Goal: Register for event/course: Sign up to attend an event or enroll in a course

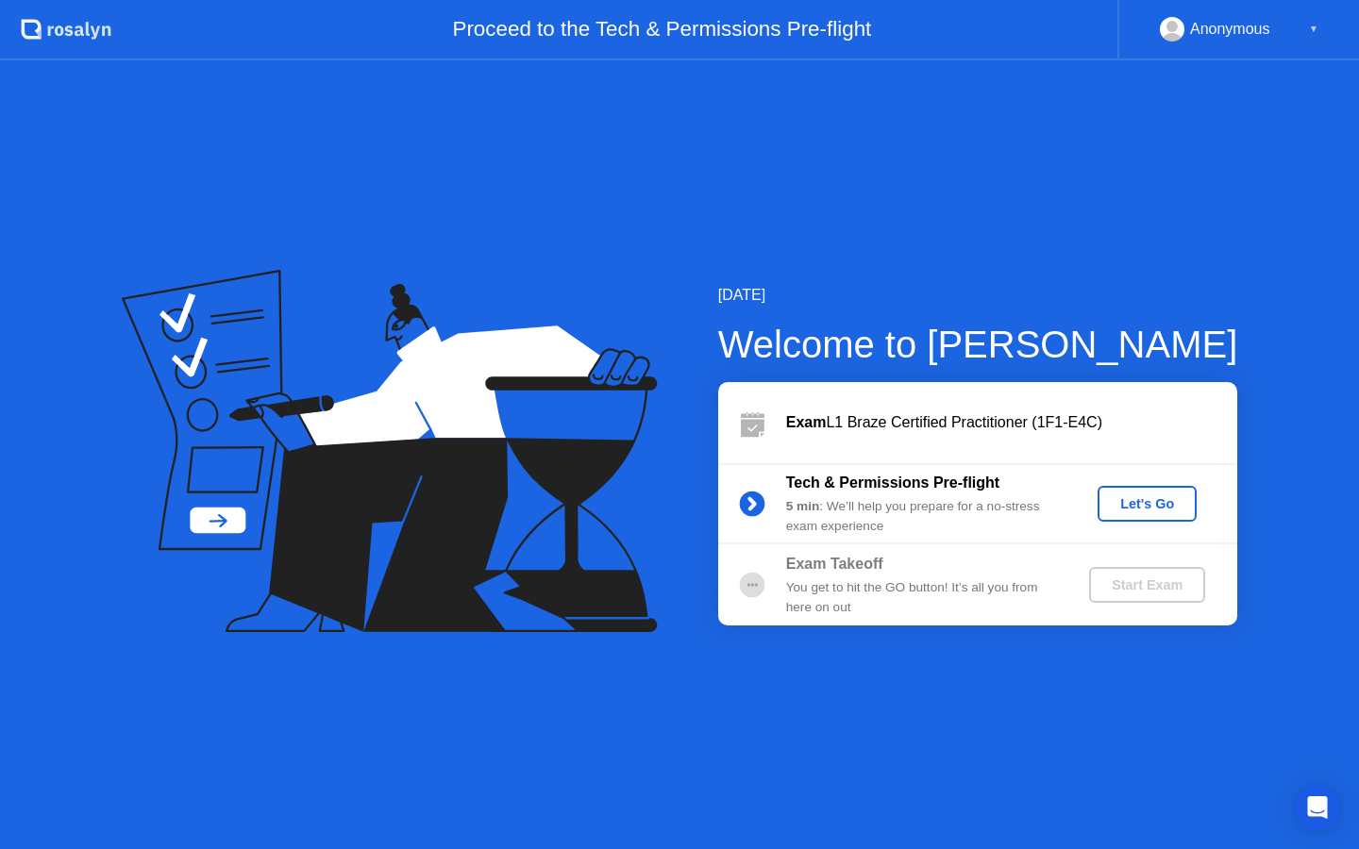
click at [1158, 498] on div "Let's Go" at bounding box center [1147, 503] width 84 height 15
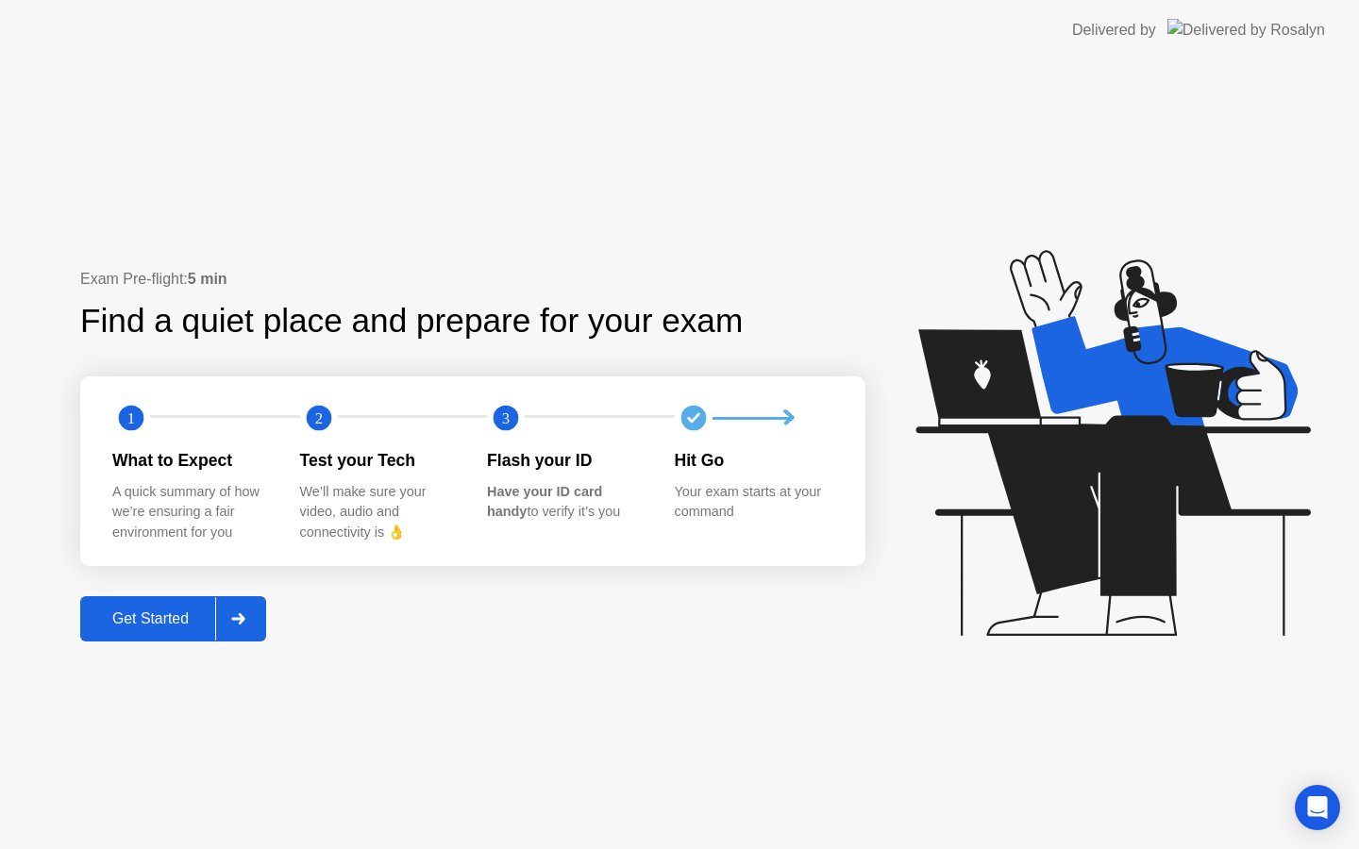
click at [1163, 489] on icon at bounding box center [1113, 443] width 395 height 386
click at [1163, 491] on icon at bounding box center [1113, 443] width 395 height 386
click at [169, 623] on div "Get Started" at bounding box center [150, 619] width 129 height 17
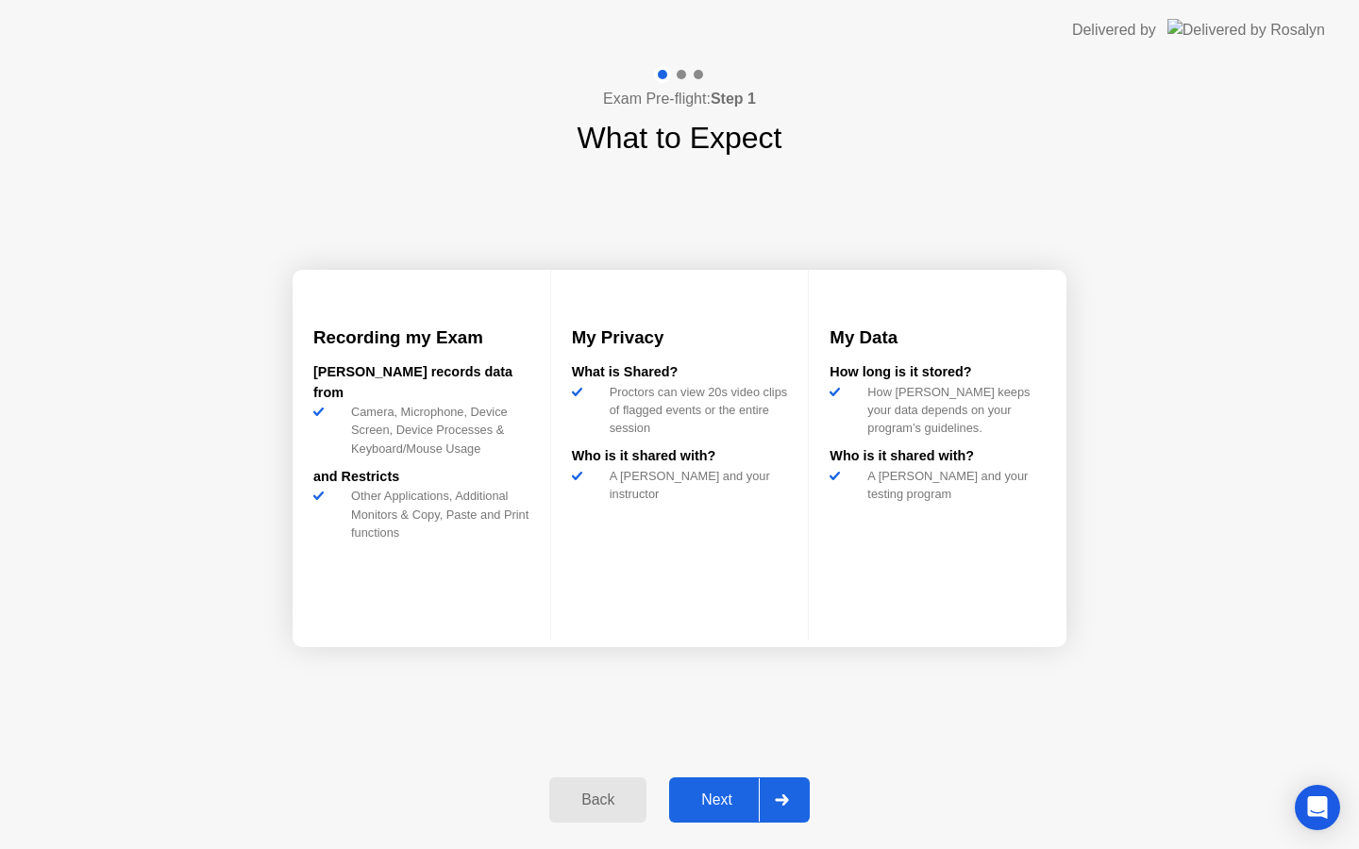
click at [718, 808] on div "Next" at bounding box center [717, 800] width 84 height 17
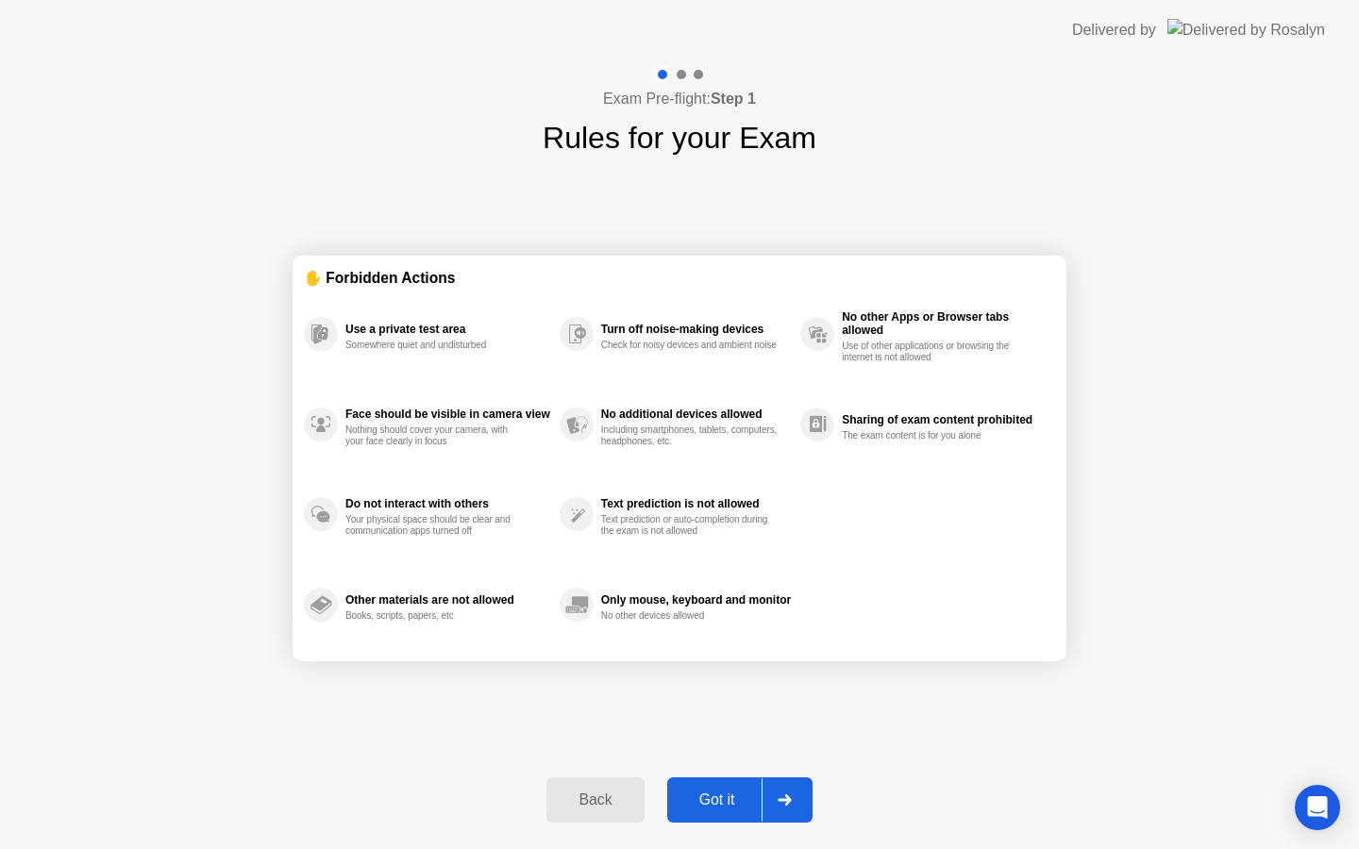
click at [705, 793] on div "Got it" at bounding box center [717, 800] width 89 height 17
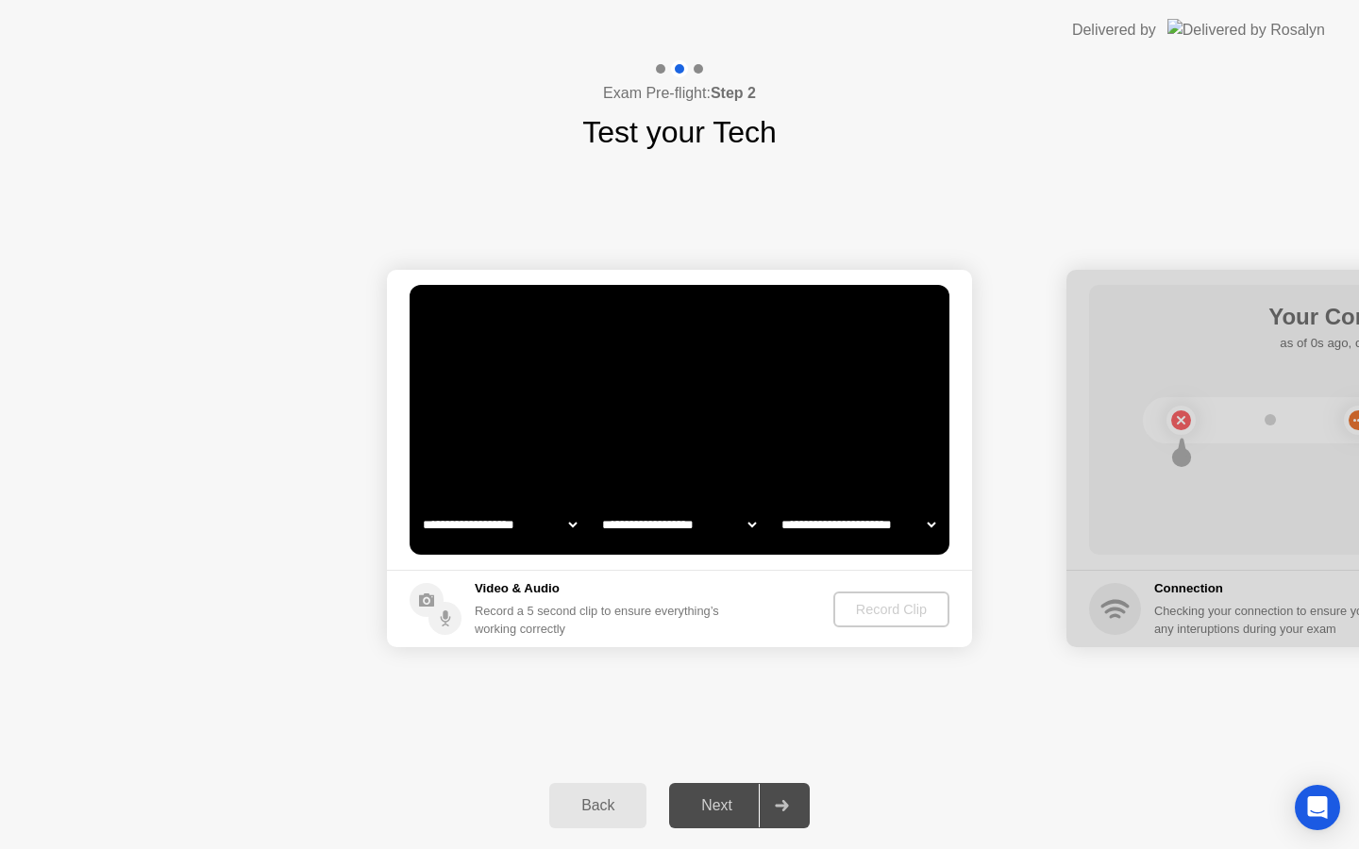
select select "**********"
select select "*******"
click at [796, 314] on div ". . . Try increasing your lighting" at bounding box center [830, 317] width 195 height 34
click at [1113, 728] on div "**********" at bounding box center [679, 459] width 1359 height 608
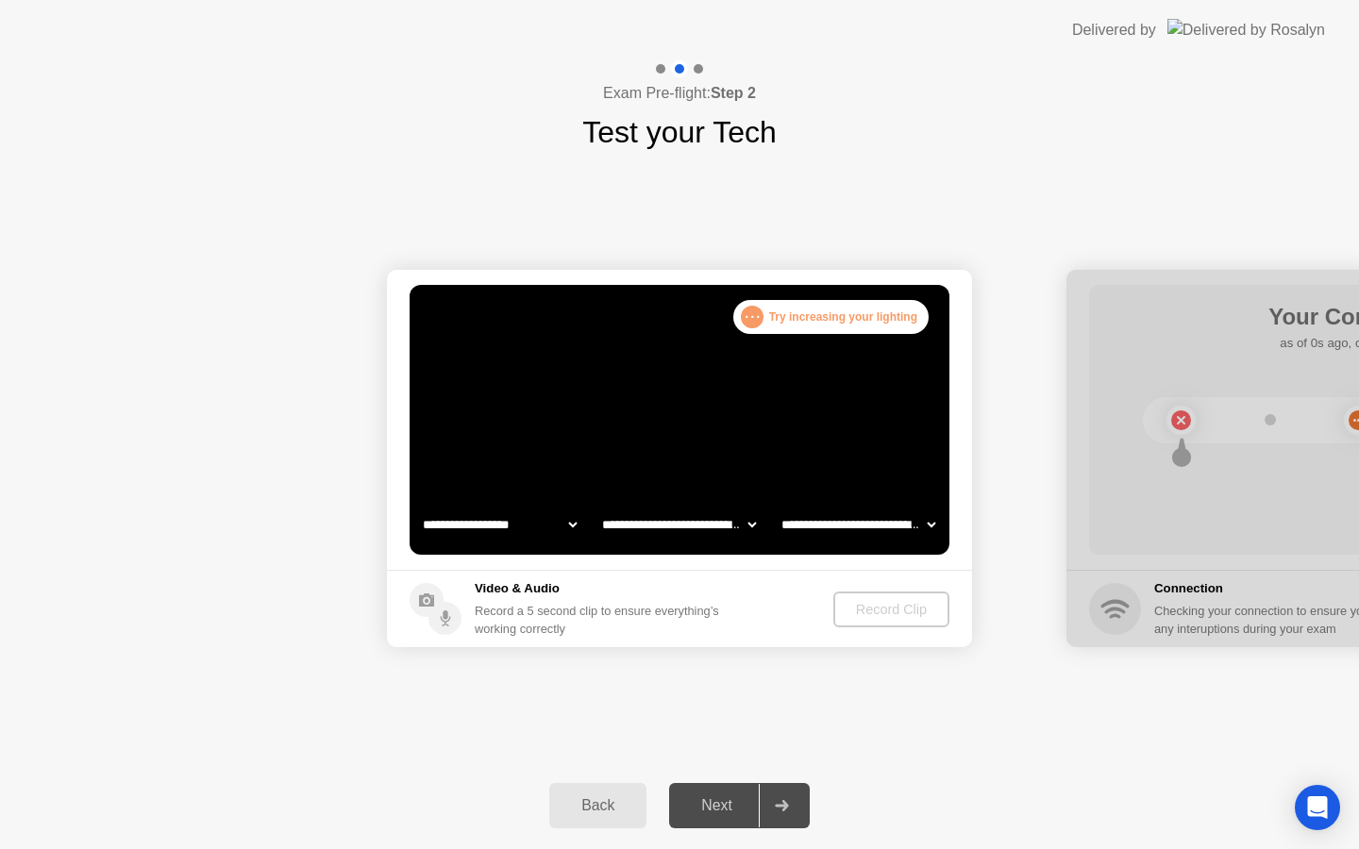
click at [710, 803] on div "Next" at bounding box center [717, 806] width 84 height 17
click at [688, 707] on div "**********" at bounding box center [679, 459] width 1359 height 608
click at [874, 603] on div "Record Clip" at bounding box center [891, 609] width 101 height 15
click at [352, 171] on div "**********" at bounding box center [679, 459] width 1359 height 608
click at [654, 530] on select "**********" at bounding box center [678, 525] width 161 height 38
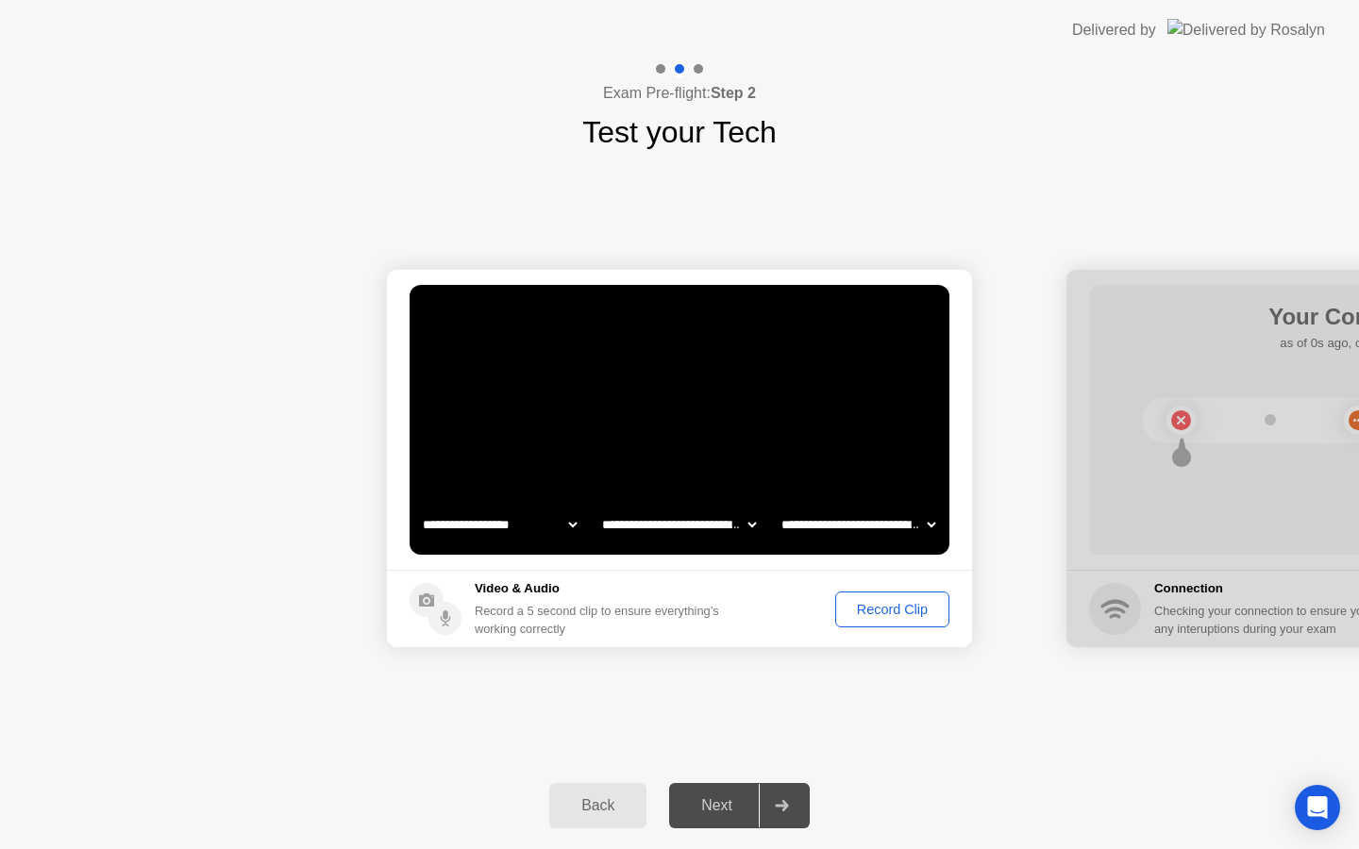
click at [519, 516] on select "**********" at bounding box center [499, 525] width 161 height 38
select select "**********"
click at [863, 614] on div "Record Clip" at bounding box center [892, 609] width 101 height 15
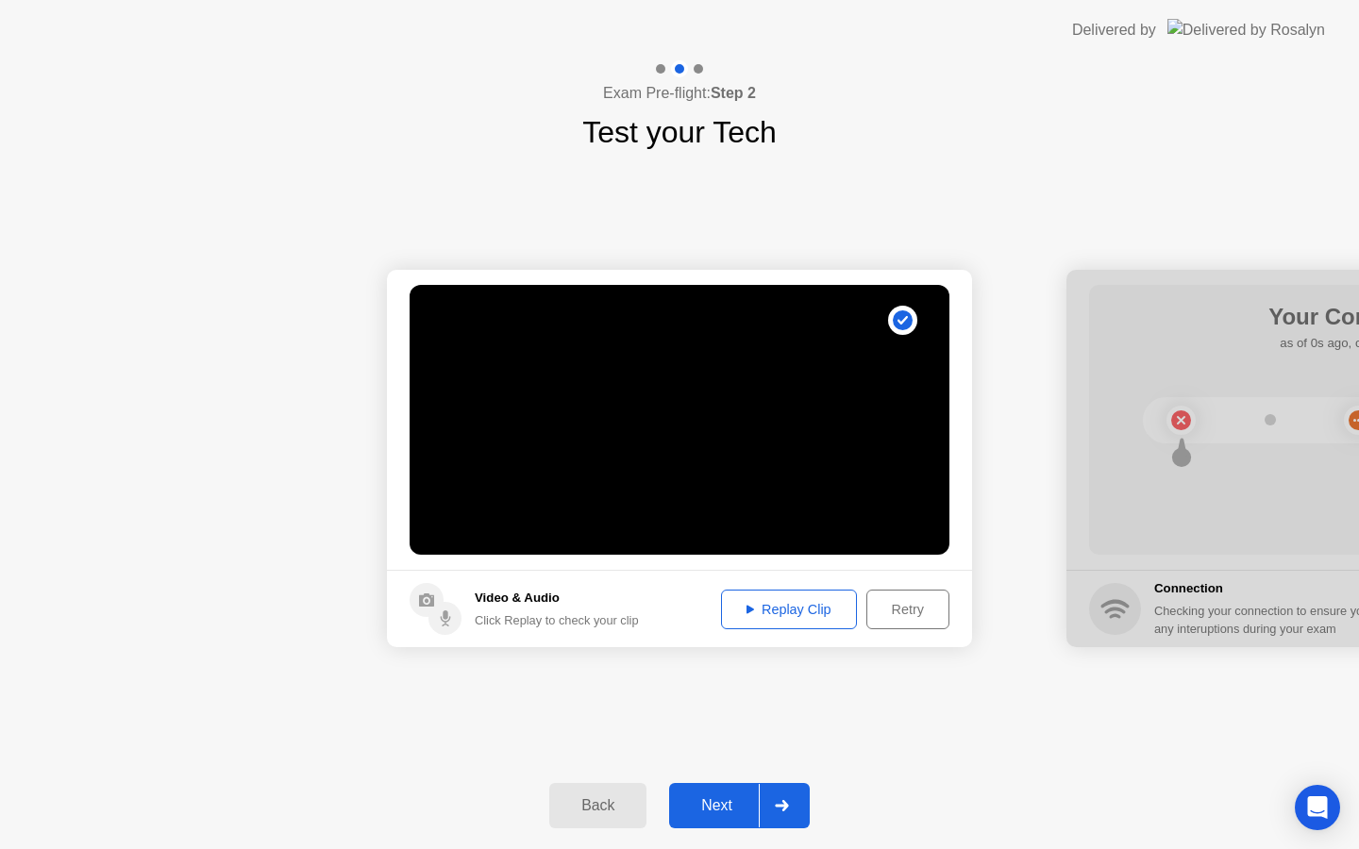
click at [730, 800] on div "Next" at bounding box center [717, 806] width 84 height 17
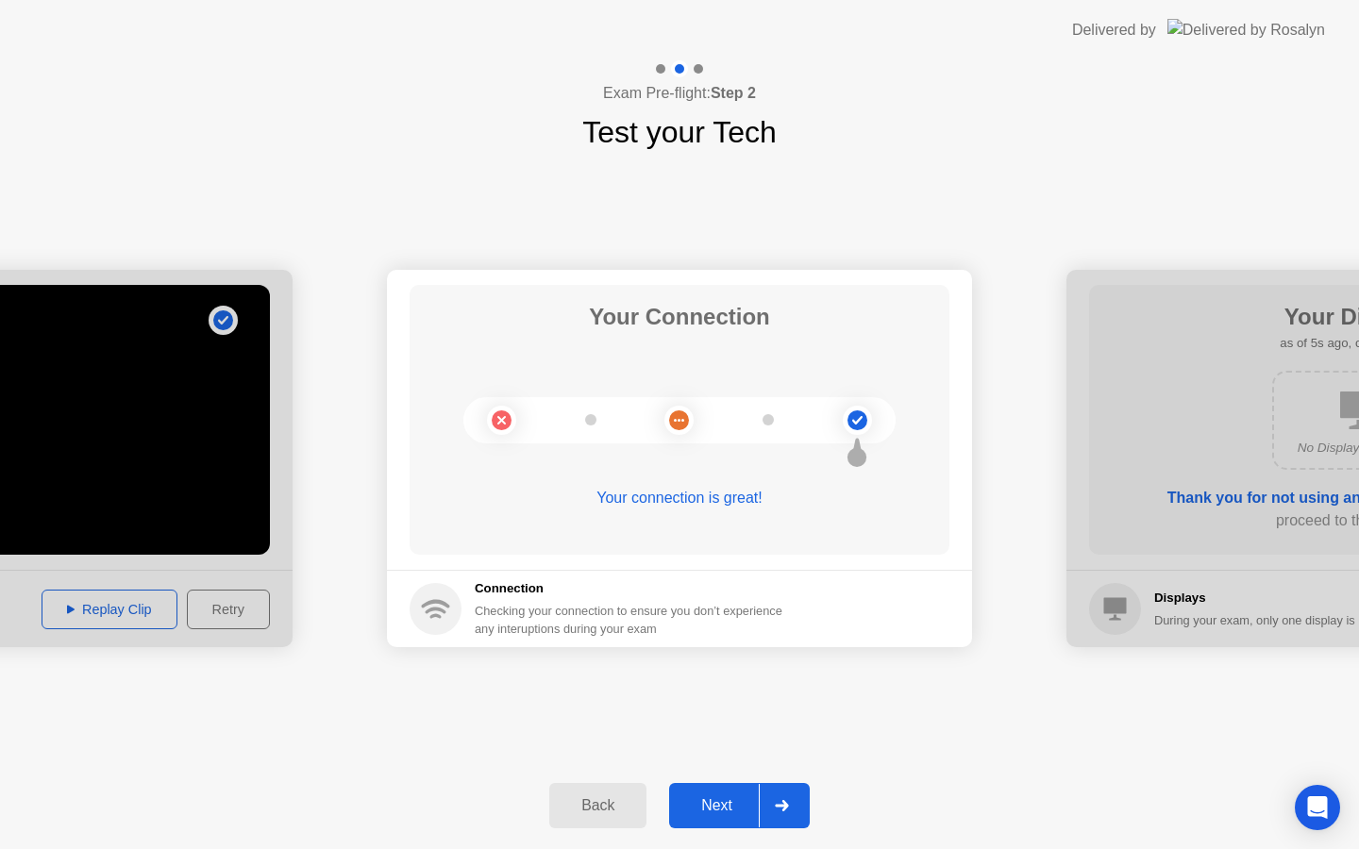
click at [724, 816] on button "Next" at bounding box center [739, 805] width 141 height 45
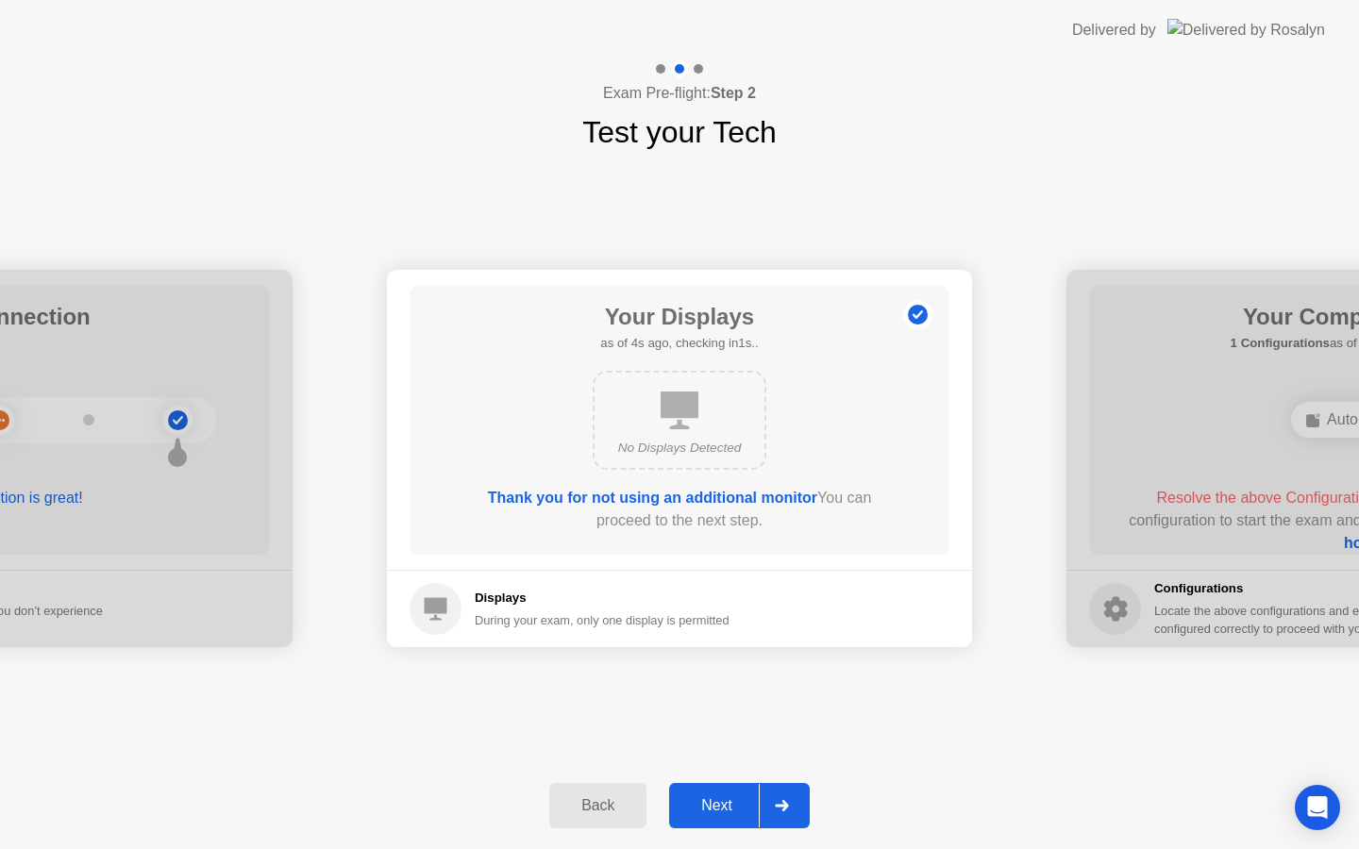
click at [724, 816] on button "Next" at bounding box center [739, 805] width 141 height 45
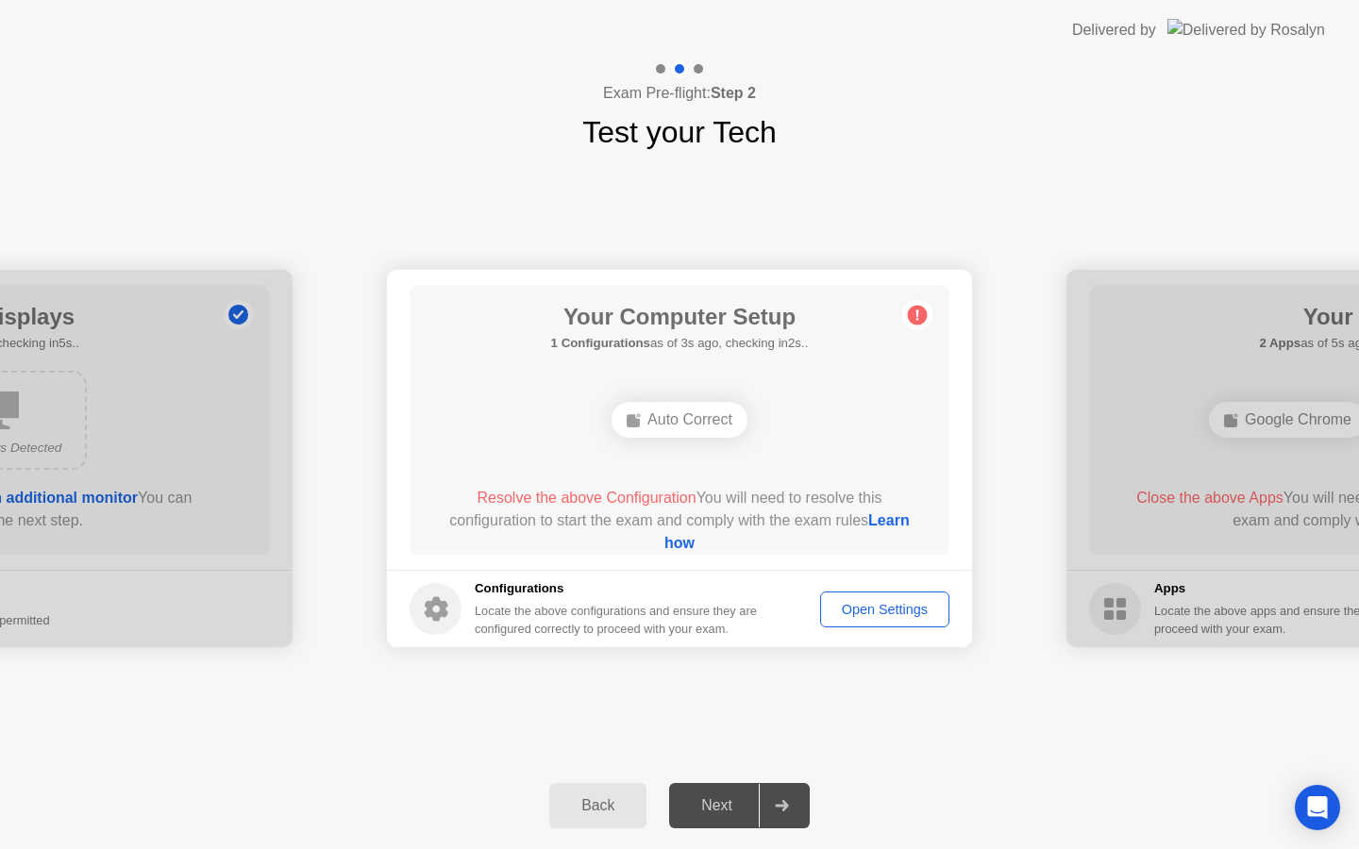
click at [705, 412] on div "Auto Correct" at bounding box center [680, 420] width 136 height 36
click at [884, 614] on div "Open Settings" at bounding box center [885, 609] width 116 height 15
click at [837, 602] on div "Open Settings" at bounding box center [885, 609] width 116 height 15
click at [913, 309] on circle at bounding box center [918, 316] width 20 height 20
click at [715, 414] on div "Auto Correct" at bounding box center [680, 420] width 136 height 36
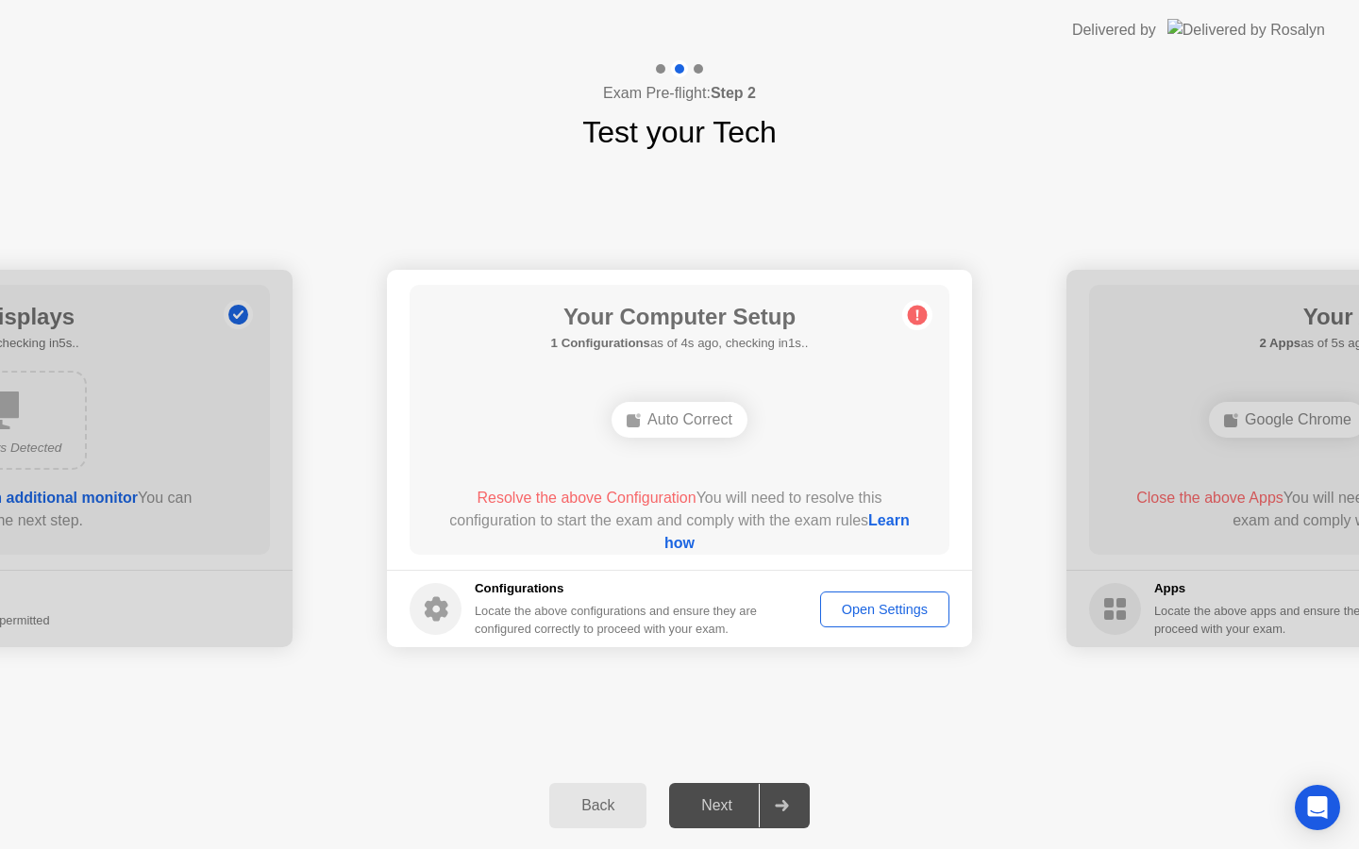
click at [715, 414] on div "Auto Correct" at bounding box center [680, 420] width 136 height 36
click at [664, 543] on link "Learn how" at bounding box center [786, 532] width 245 height 39
click at [883, 606] on div "Open Settings" at bounding box center [885, 609] width 116 height 15
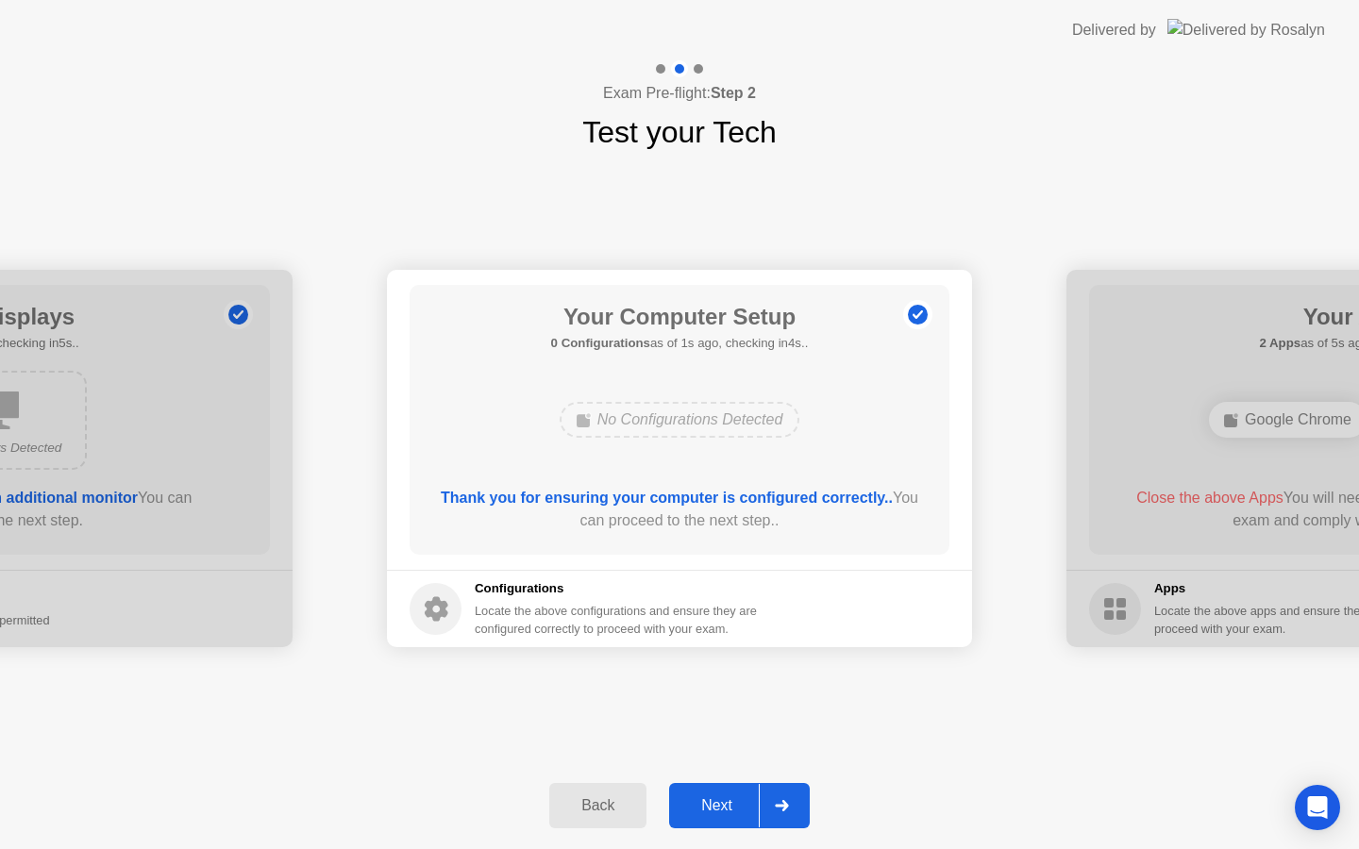
click at [712, 815] on div "Next" at bounding box center [717, 806] width 84 height 17
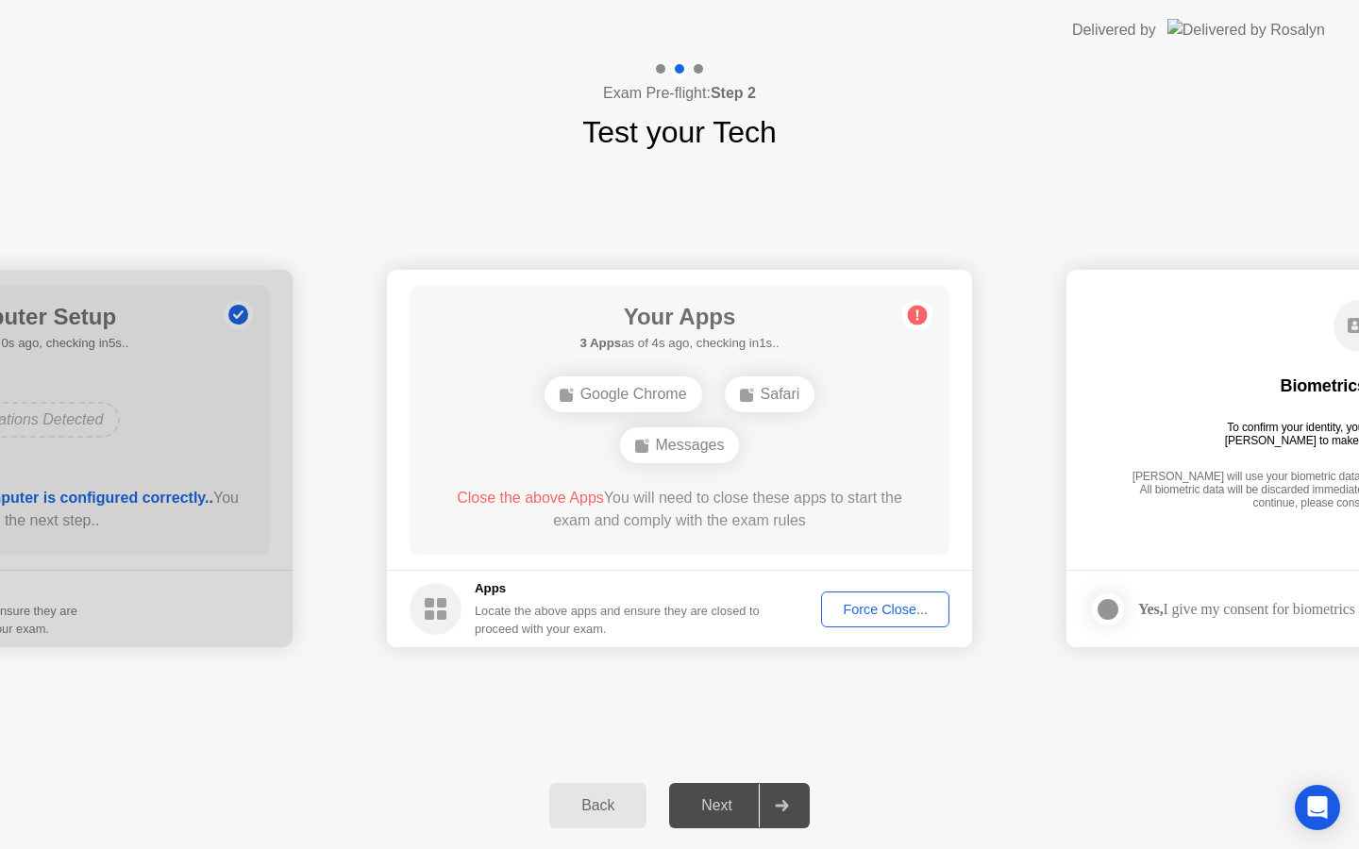
click at [899, 606] on div "Force Close..." at bounding box center [885, 609] width 115 height 15
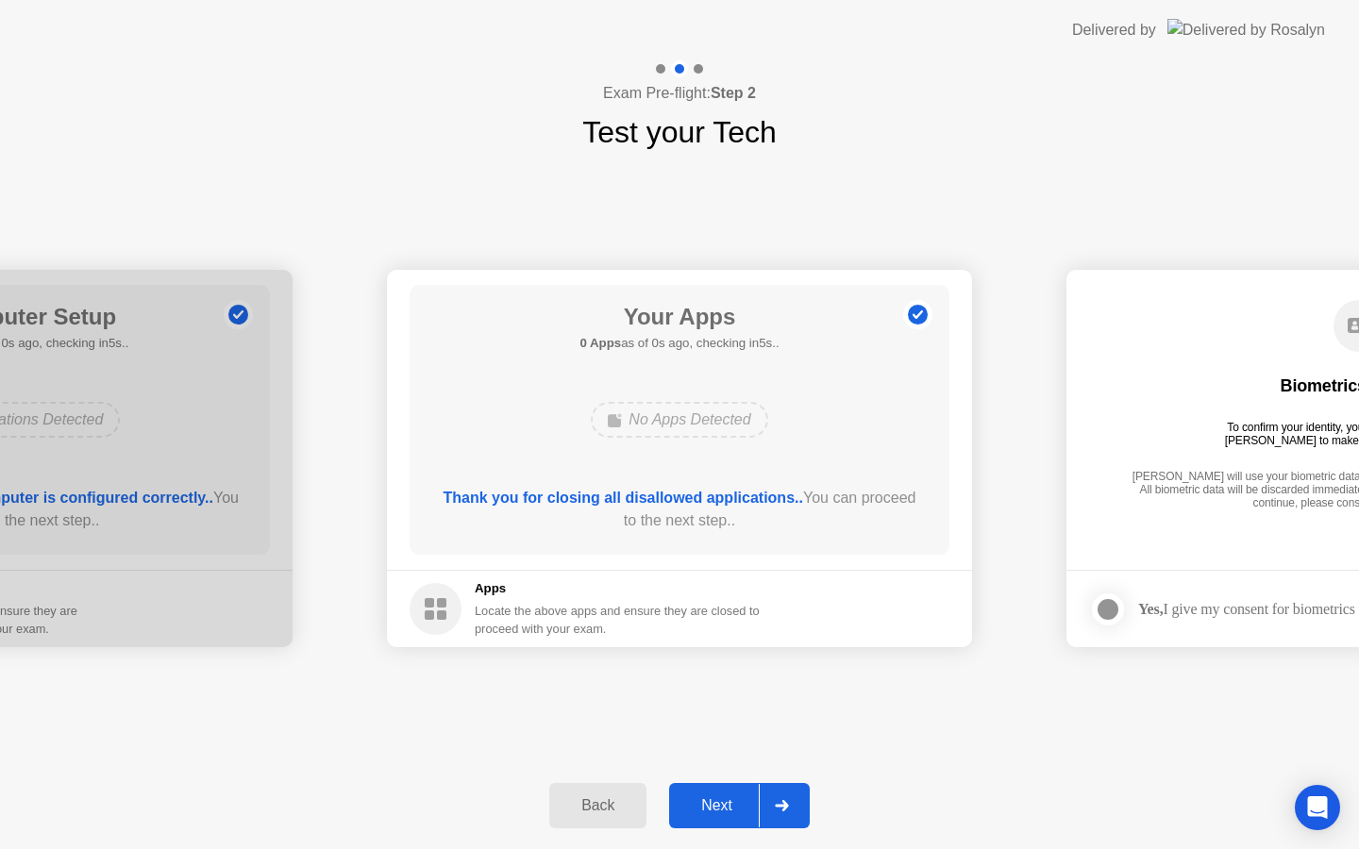
click at [861, 611] on footer "Apps Locate the above apps and ensure they are closed to proceed with your exam." at bounding box center [679, 608] width 585 height 77
click at [730, 806] on div "Next" at bounding box center [717, 806] width 84 height 17
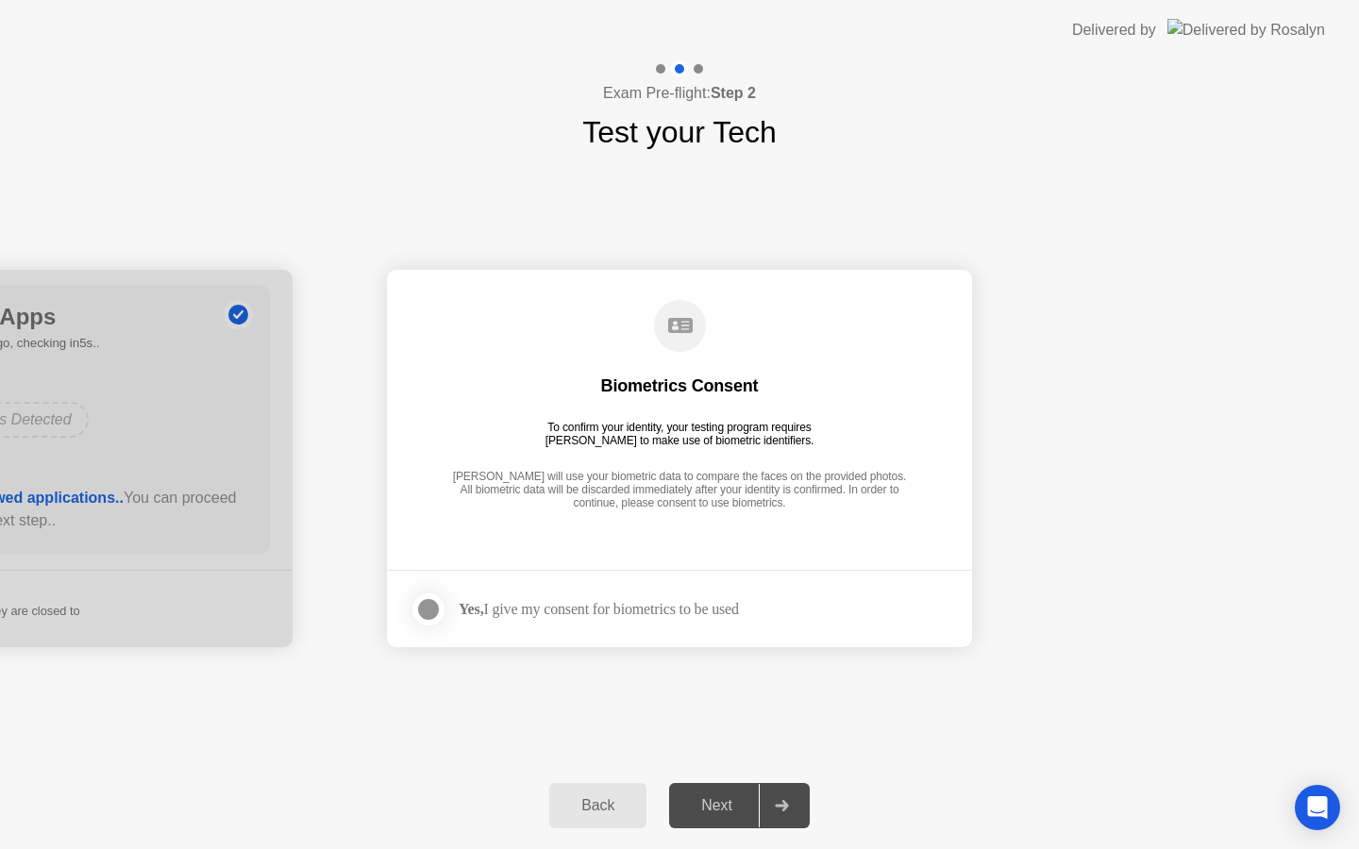
click at [730, 806] on div "Next" at bounding box center [717, 806] width 84 height 17
click at [427, 613] on div at bounding box center [428, 609] width 23 height 23
click at [709, 800] on div "Next" at bounding box center [717, 806] width 84 height 17
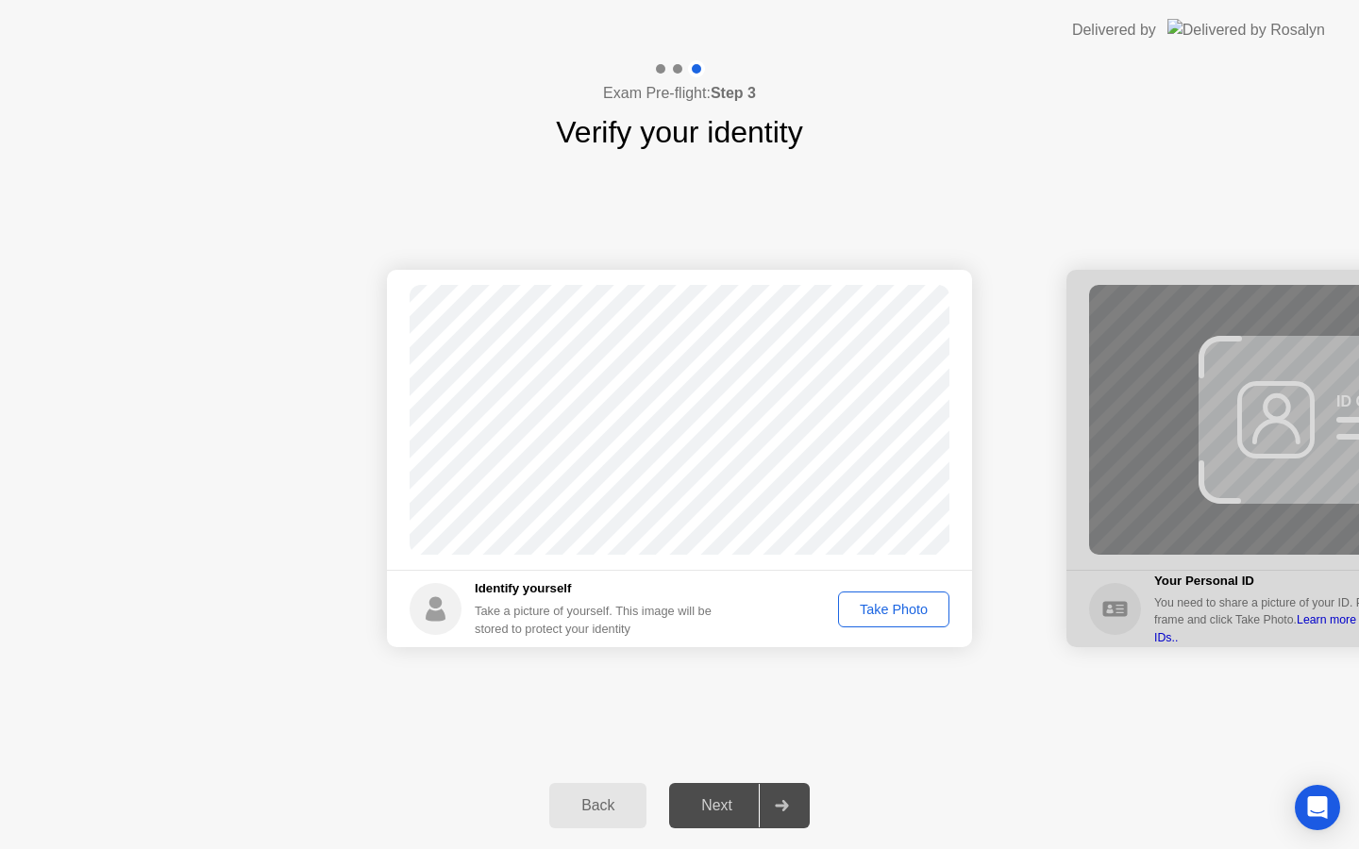
click at [866, 606] on div "Take Photo" at bounding box center [894, 609] width 98 height 15
click at [715, 805] on div "Next" at bounding box center [717, 806] width 84 height 17
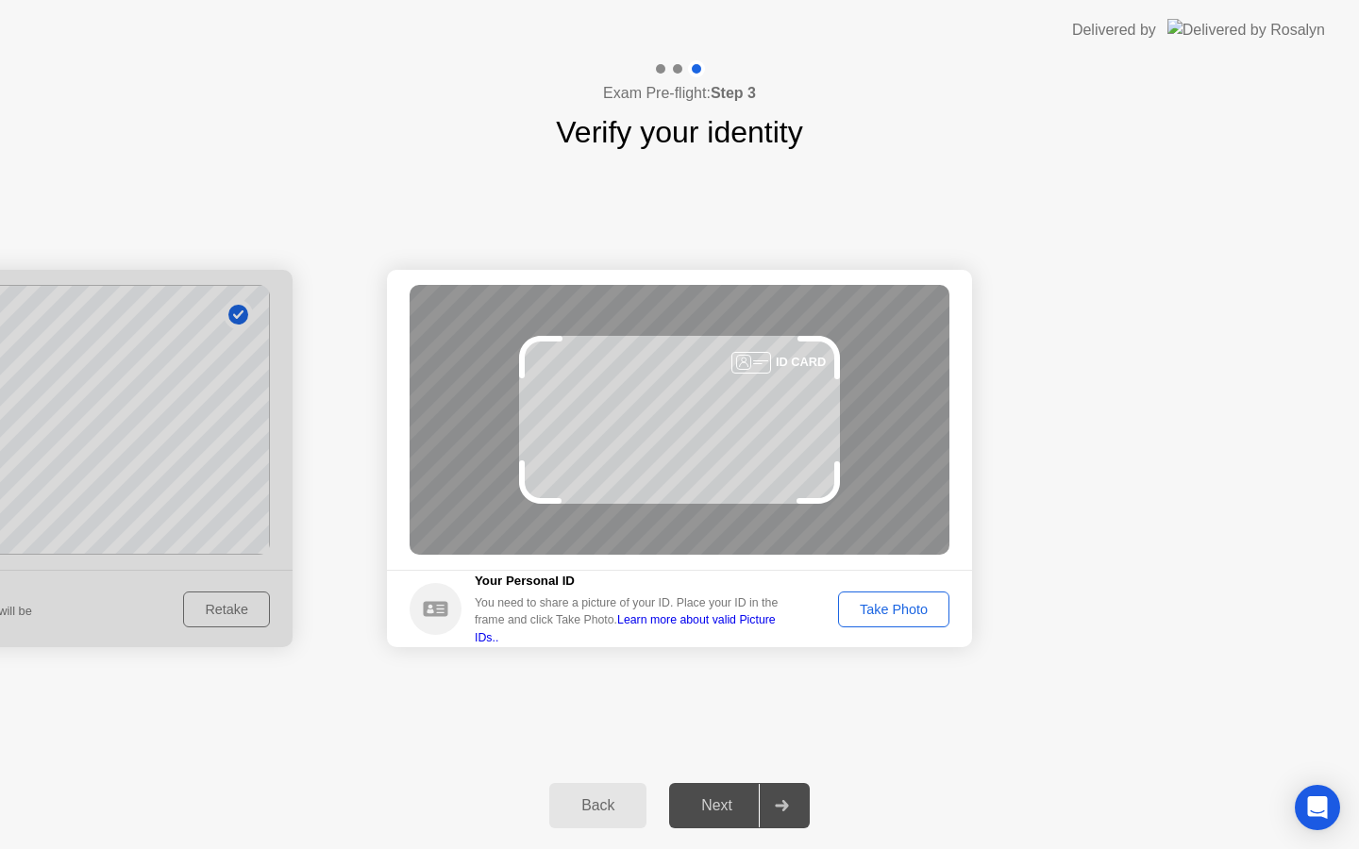
click at [900, 610] on div "Take Photo" at bounding box center [894, 609] width 98 height 15
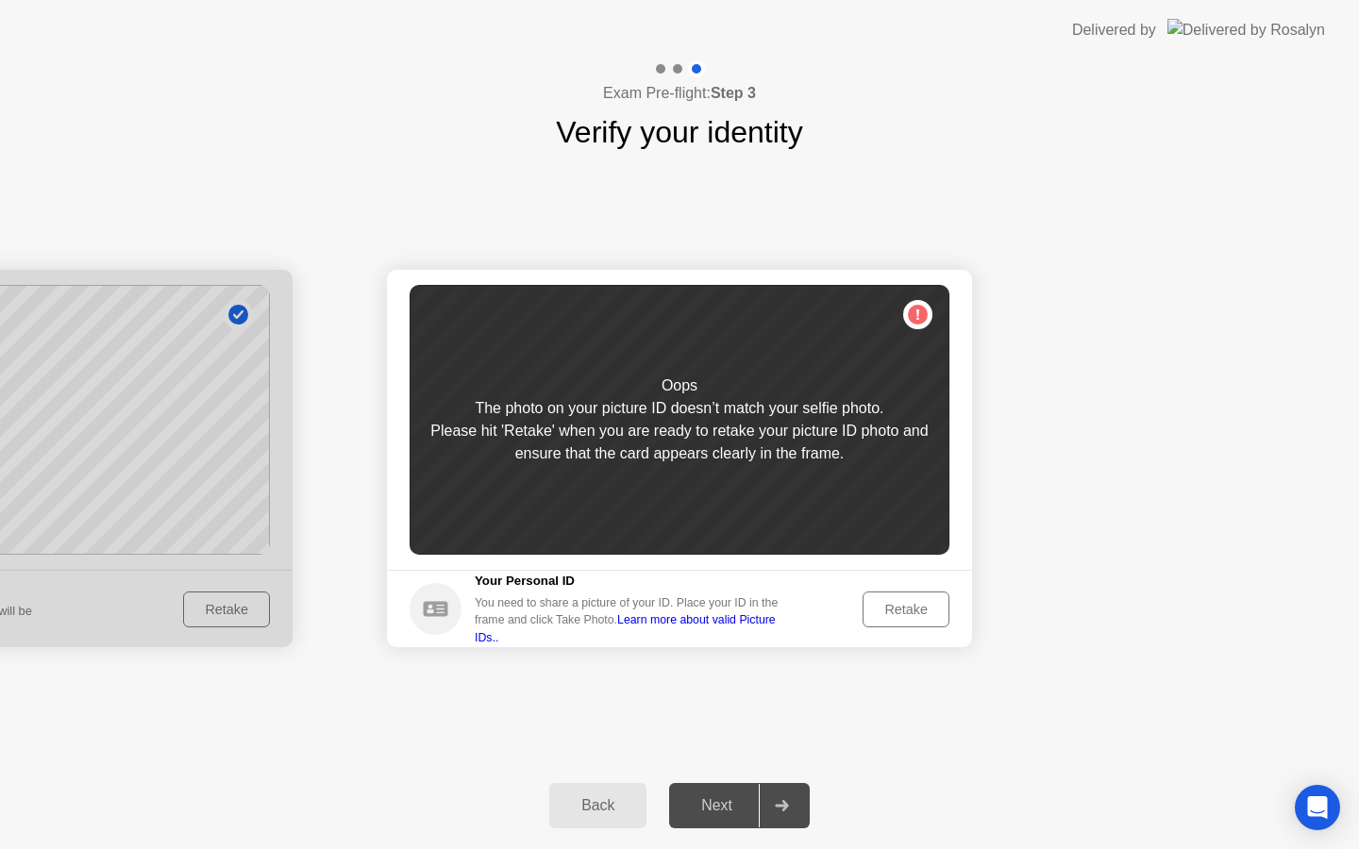
click at [921, 614] on div "Retake" at bounding box center [906, 609] width 74 height 15
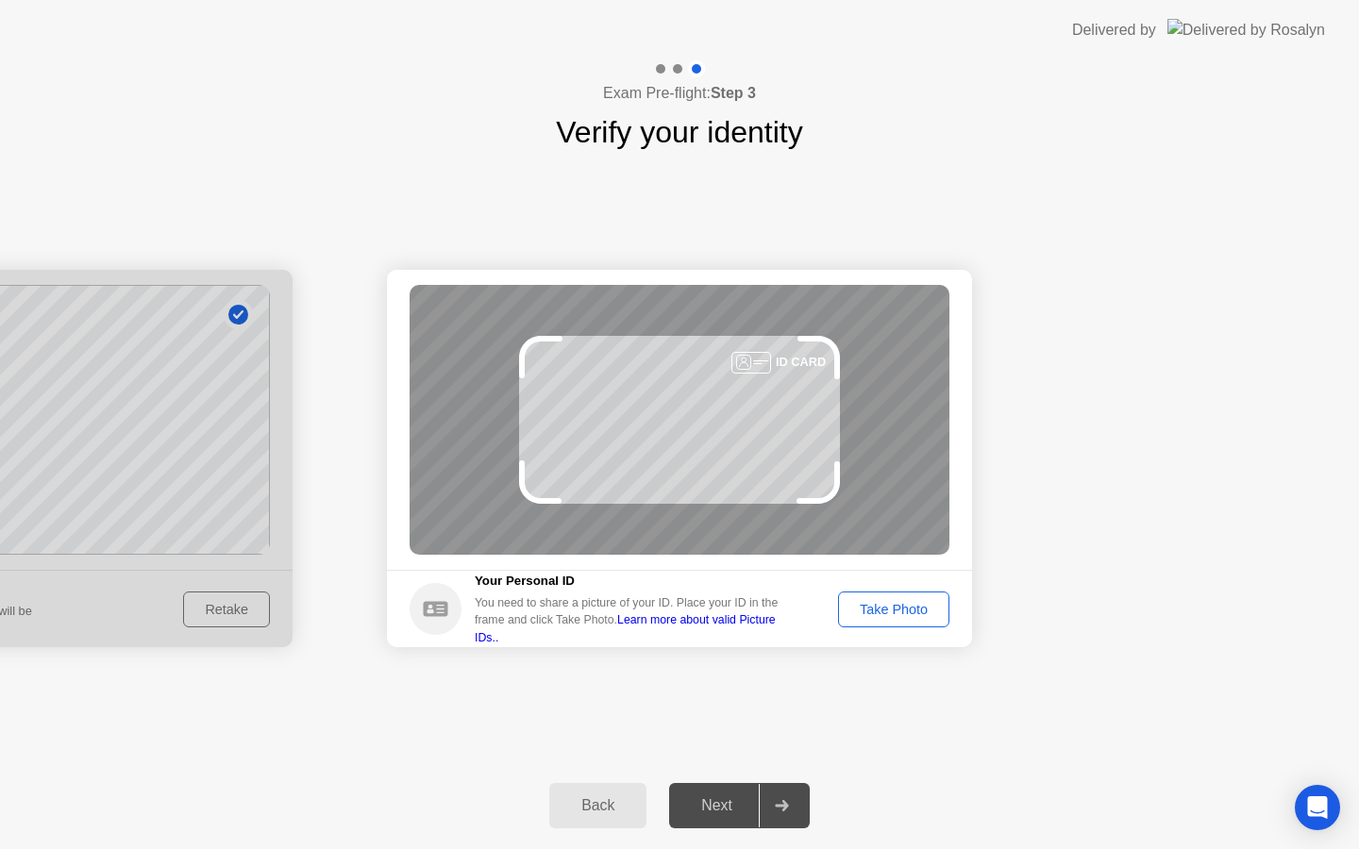
click at [921, 614] on div "Take Photo" at bounding box center [894, 609] width 98 height 15
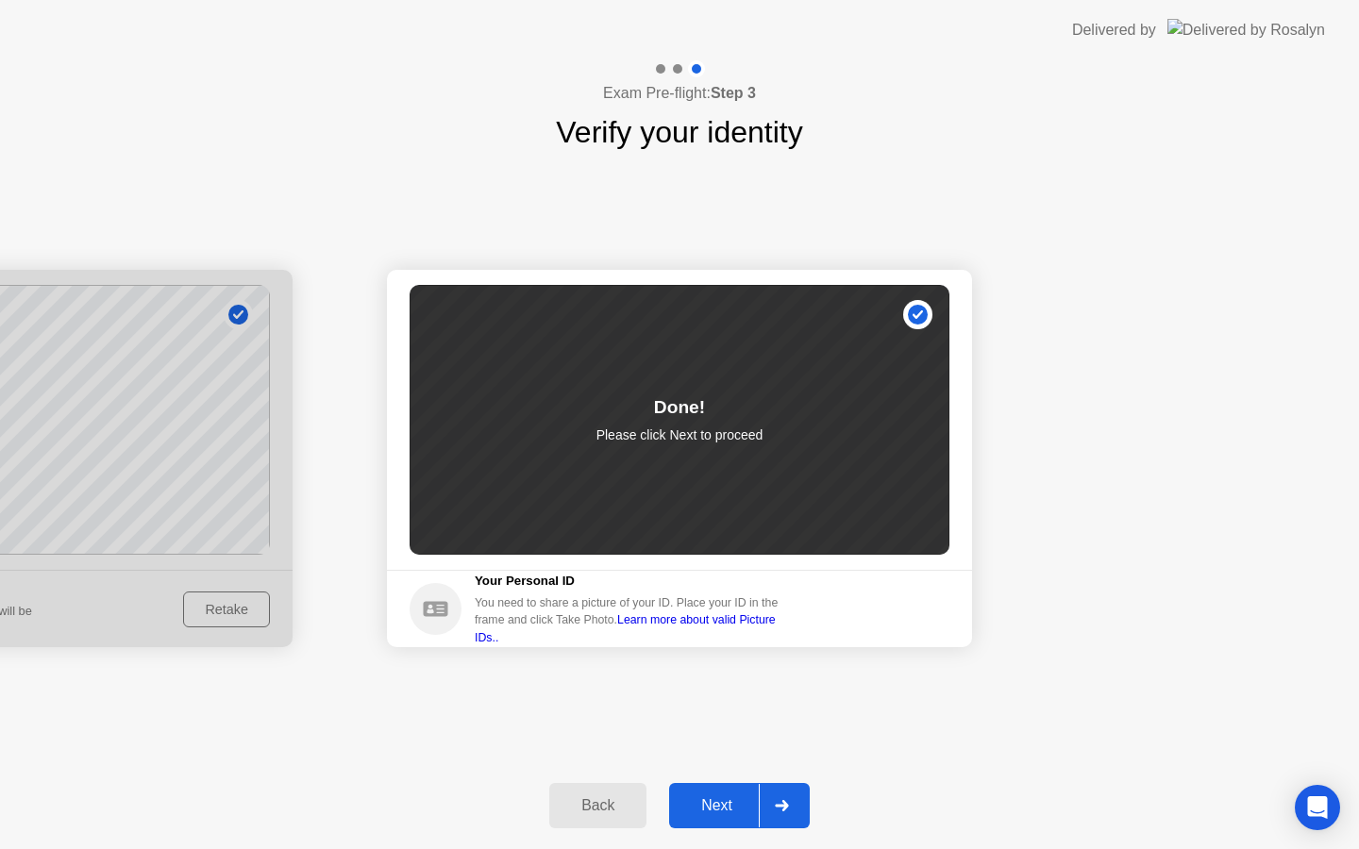
click at [725, 820] on button "Next" at bounding box center [739, 805] width 141 height 45
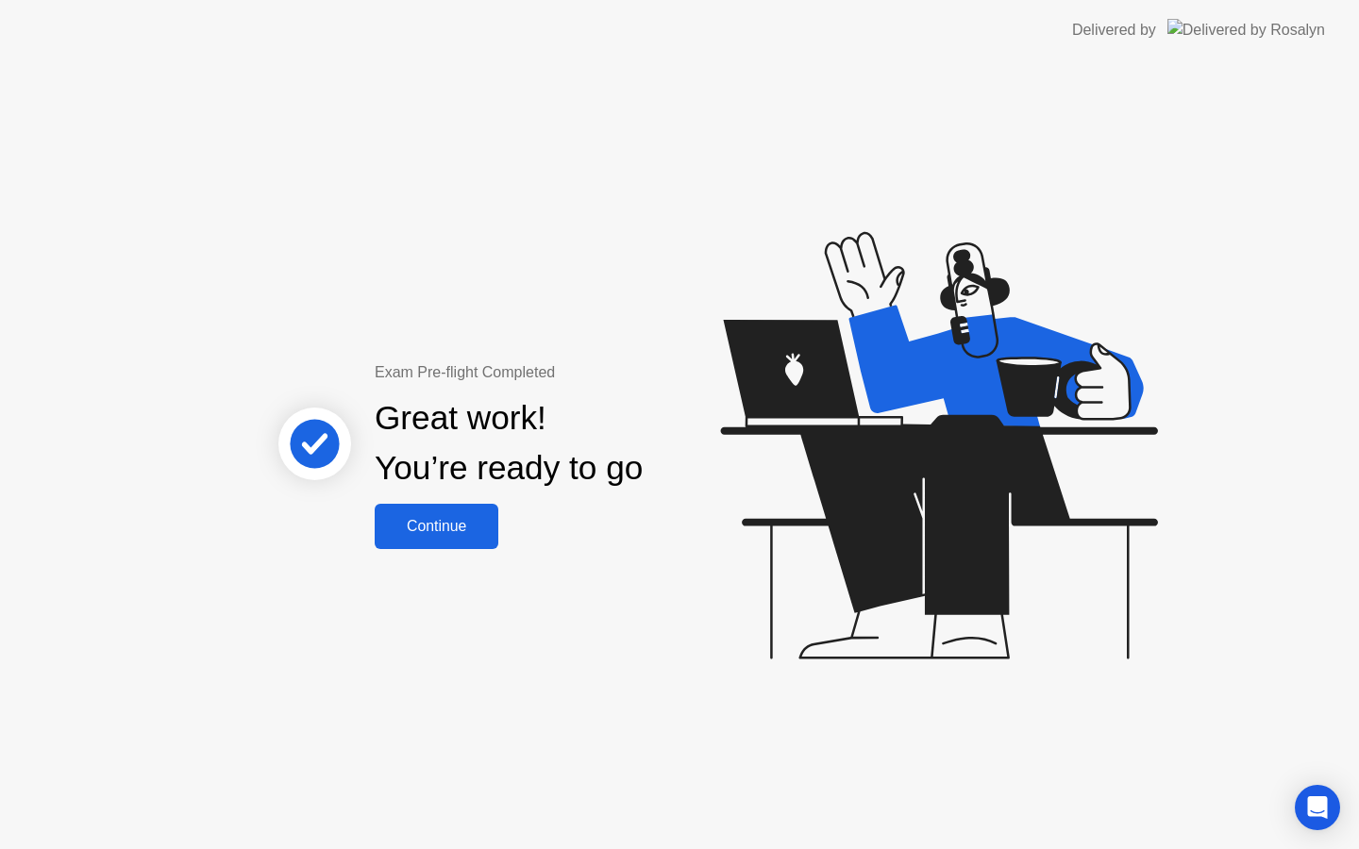
click at [446, 526] on div "Continue" at bounding box center [436, 526] width 112 height 17
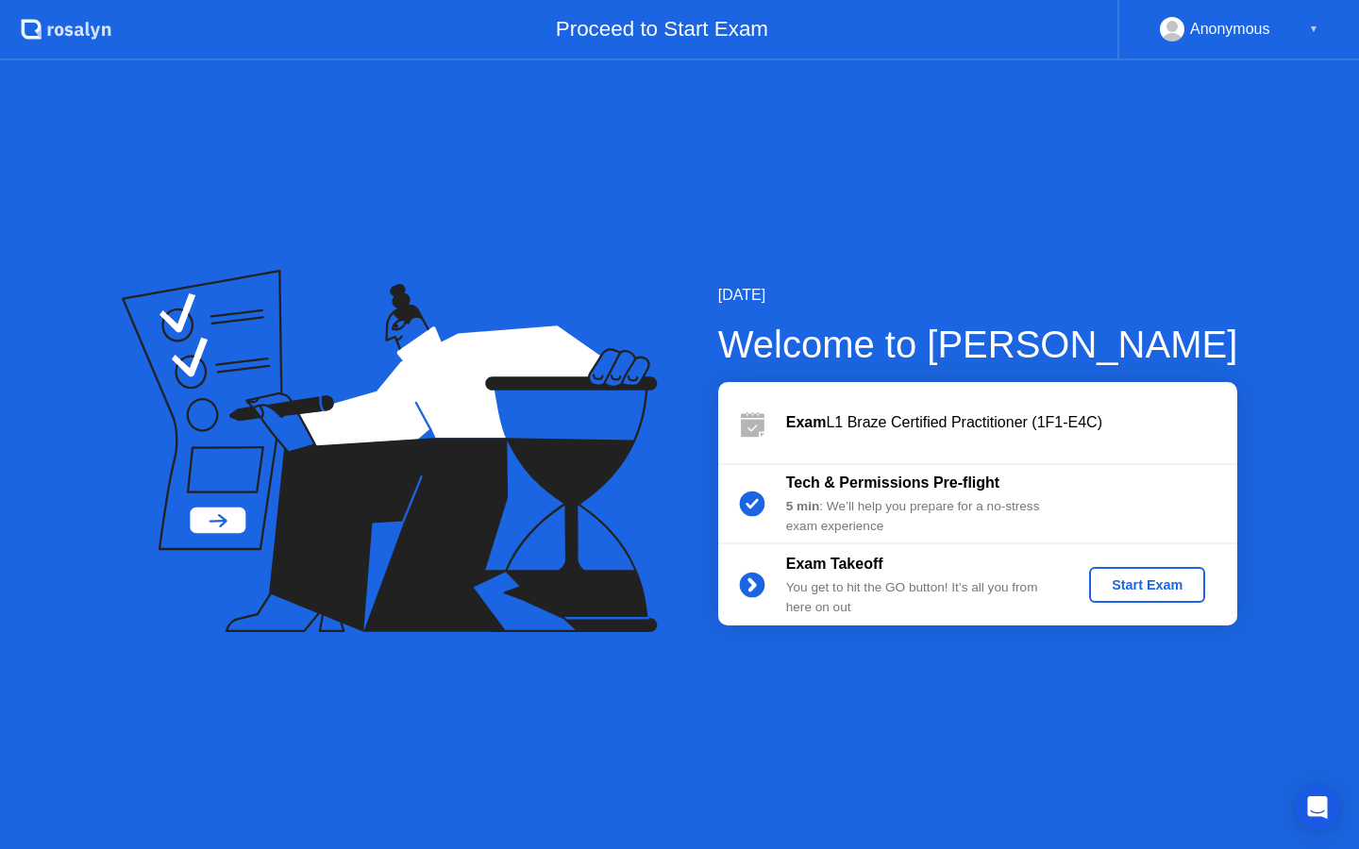
click at [1125, 589] on div "Start Exam" at bounding box center [1147, 585] width 101 height 15
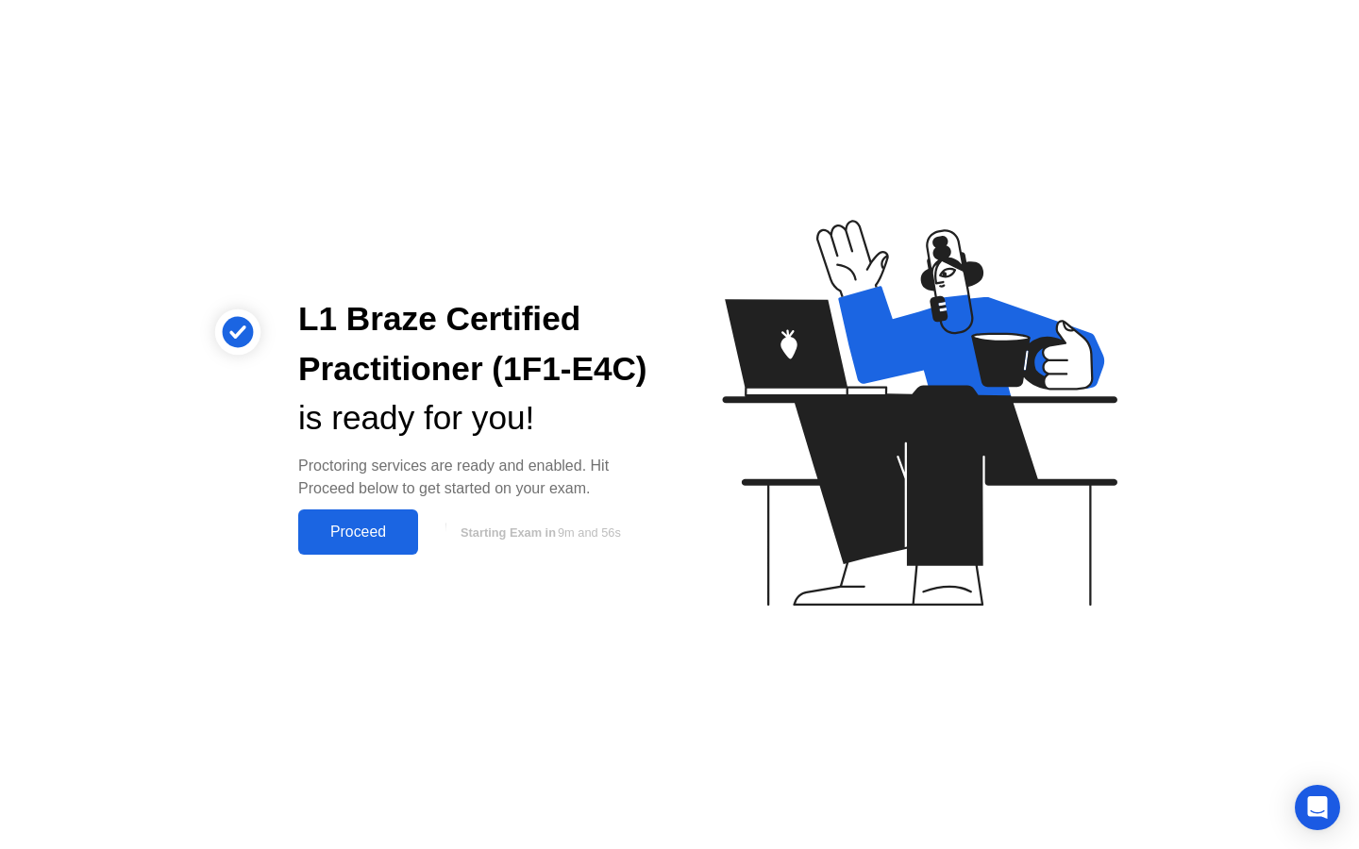
click at [349, 535] on div "Proceed" at bounding box center [358, 532] width 109 height 17
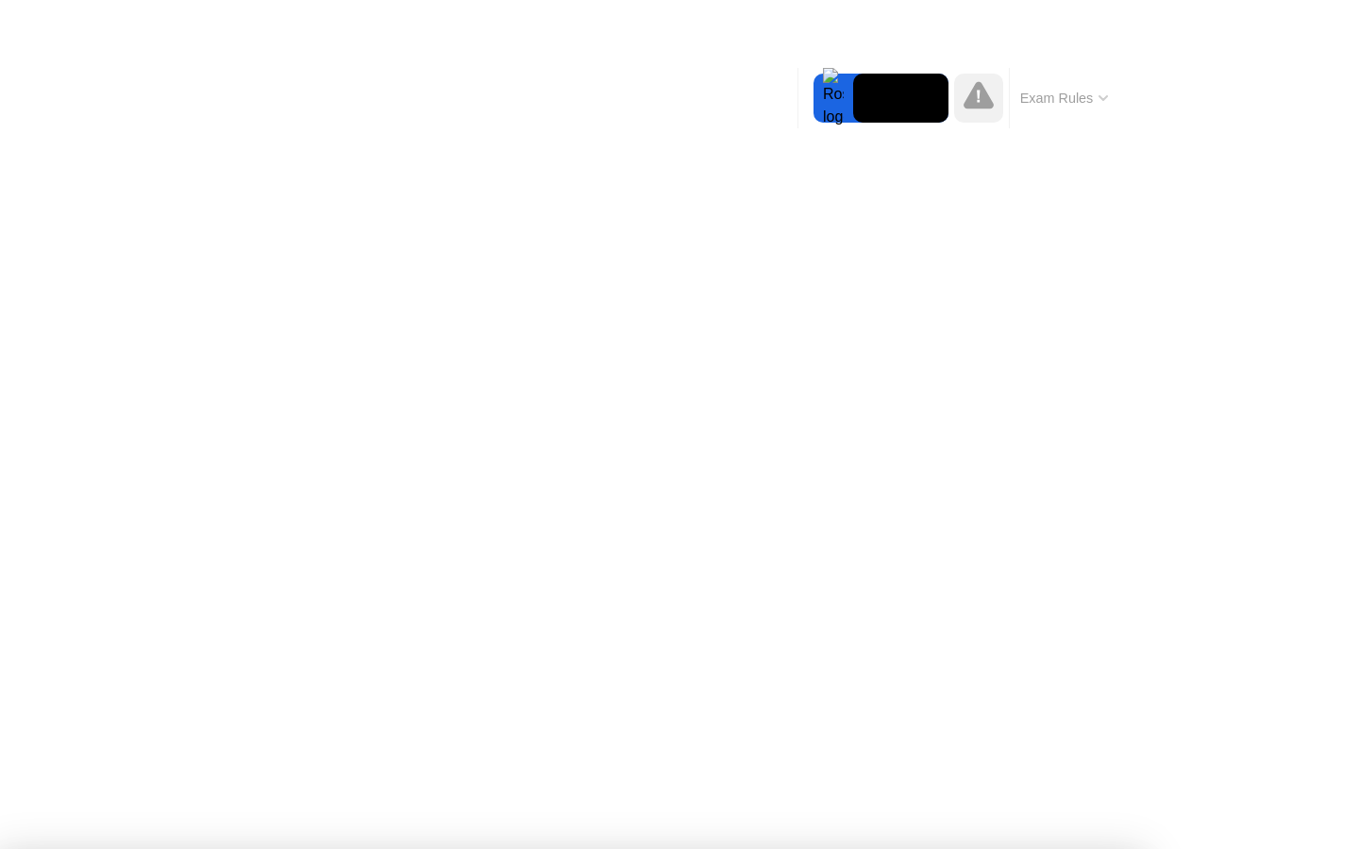
click at [1278, 849] on div at bounding box center [679, 849] width 1359 height 0
click at [1302, 849] on div at bounding box center [679, 849] width 1359 height 0
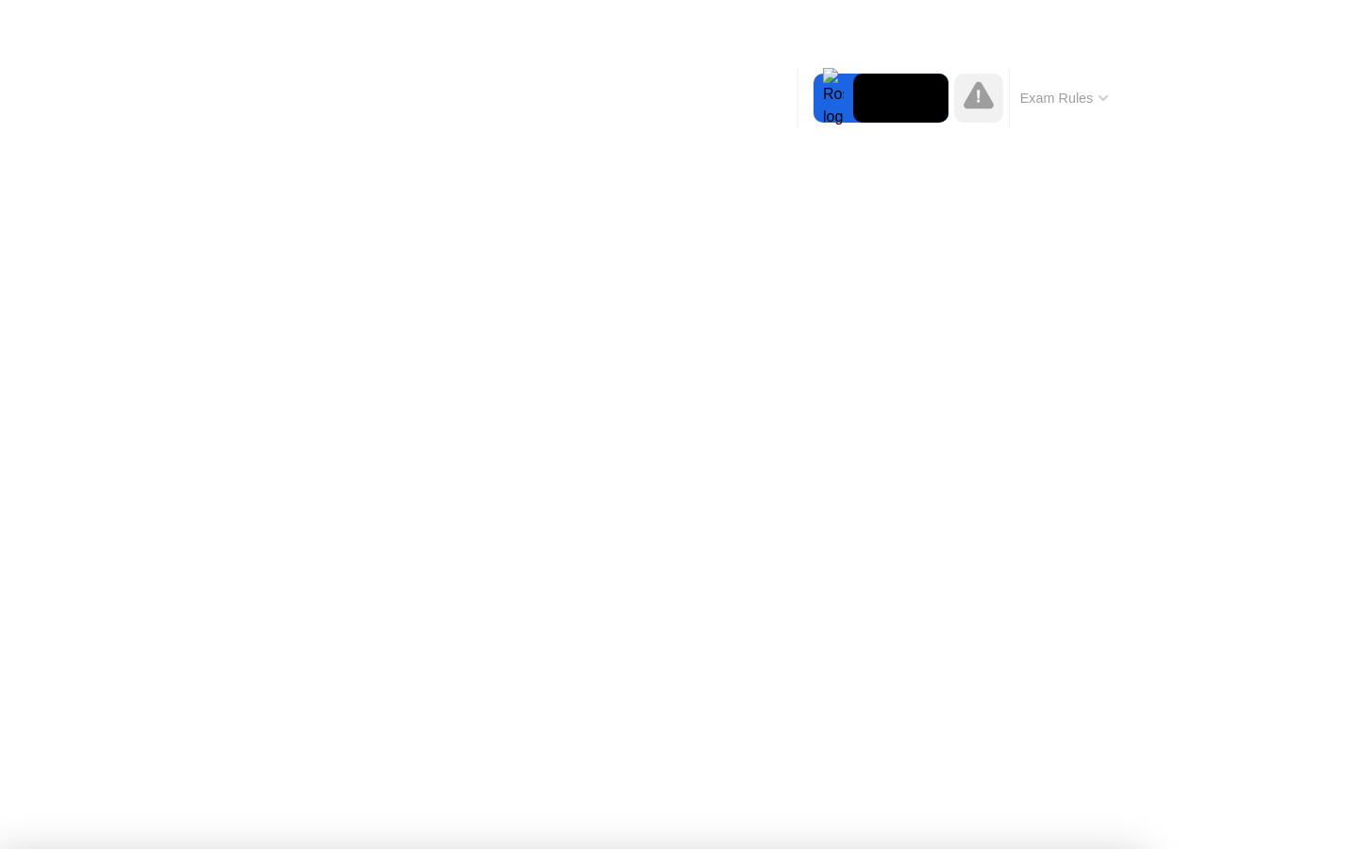
click at [977, 103] on icon at bounding box center [978, 97] width 3 height 12
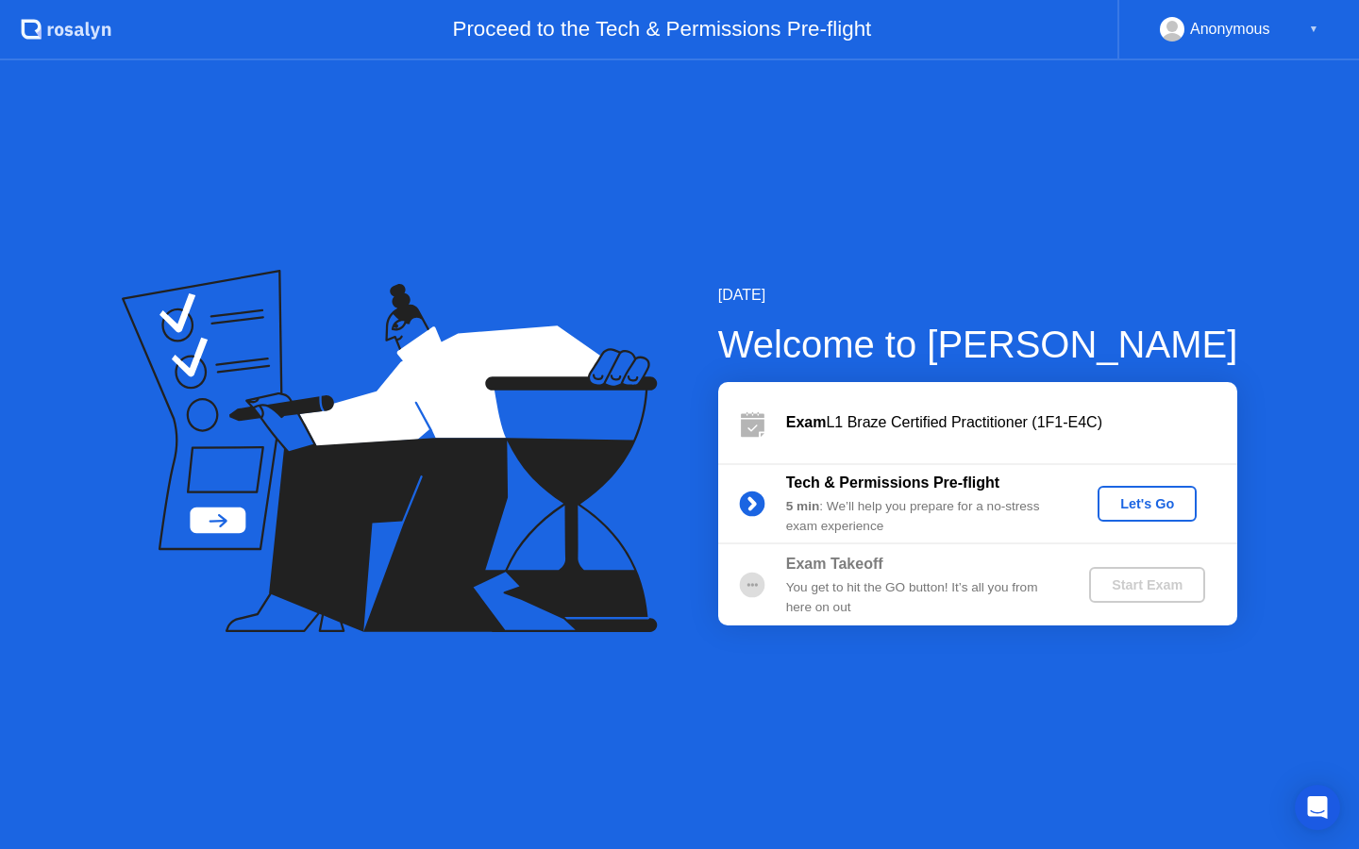
click at [1143, 499] on div "Let's Go" at bounding box center [1147, 503] width 84 height 15
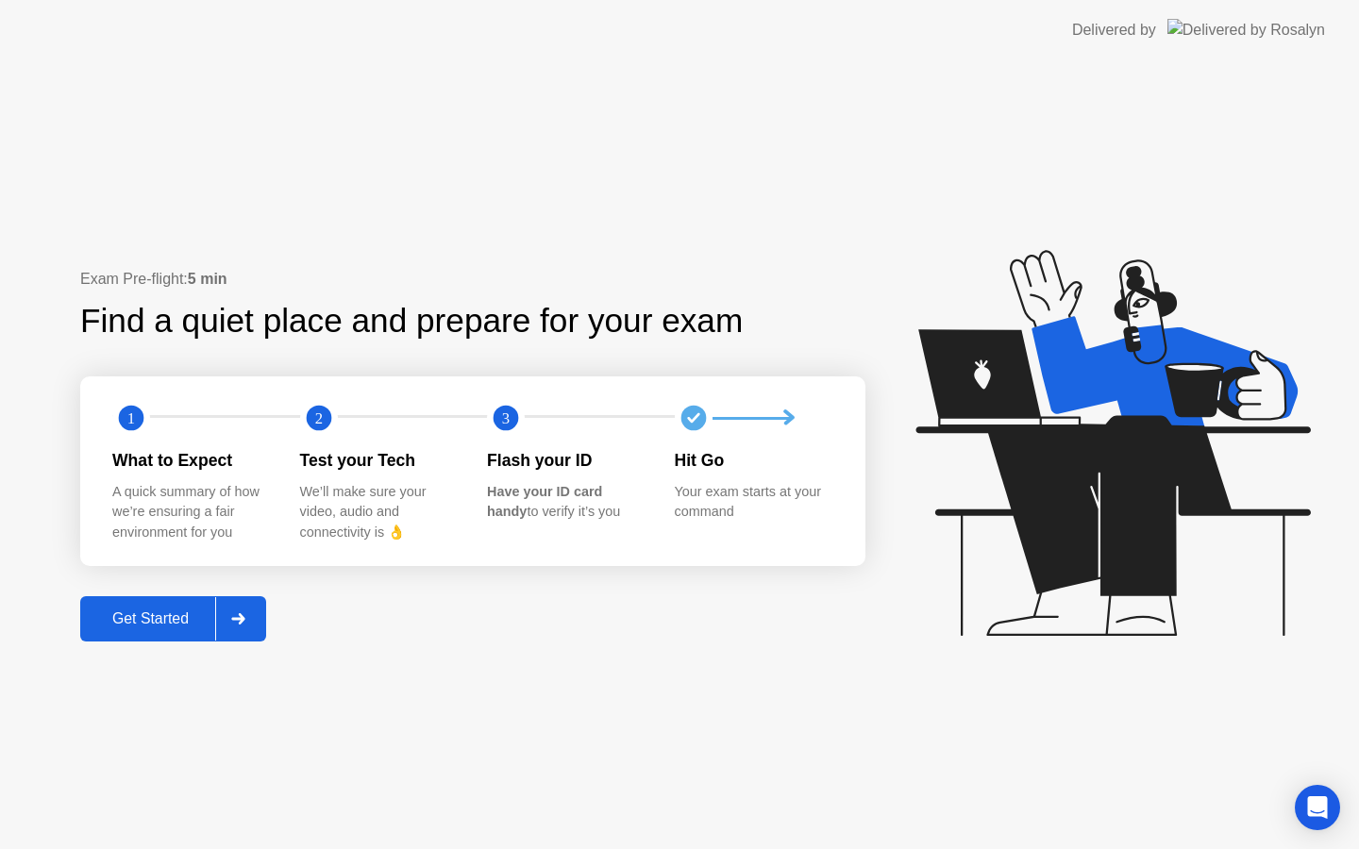
click at [171, 620] on div "Get Started" at bounding box center [150, 619] width 129 height 17
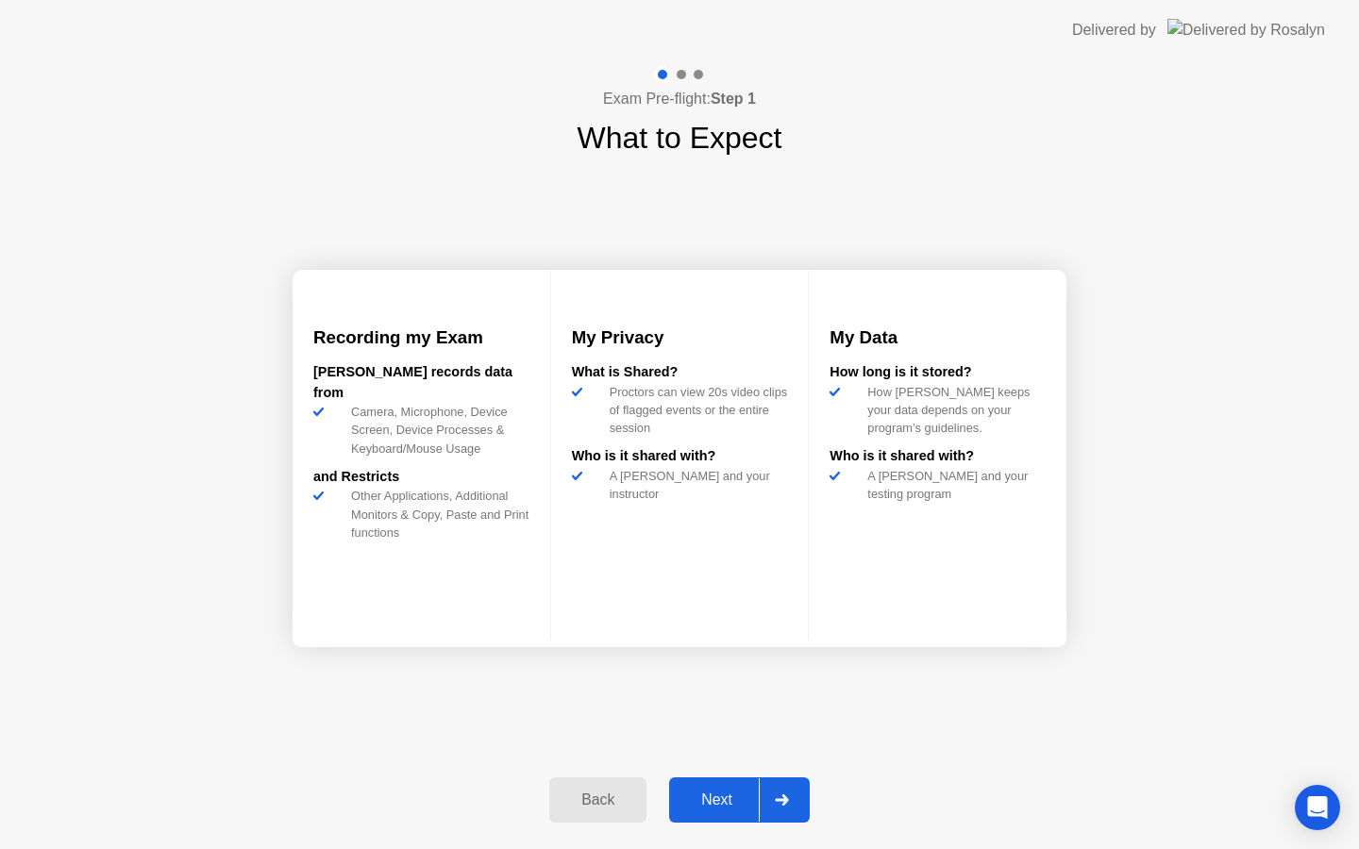
click at [729, 799] on div "Next" at bounding box center [717, 800] width 84 height 17
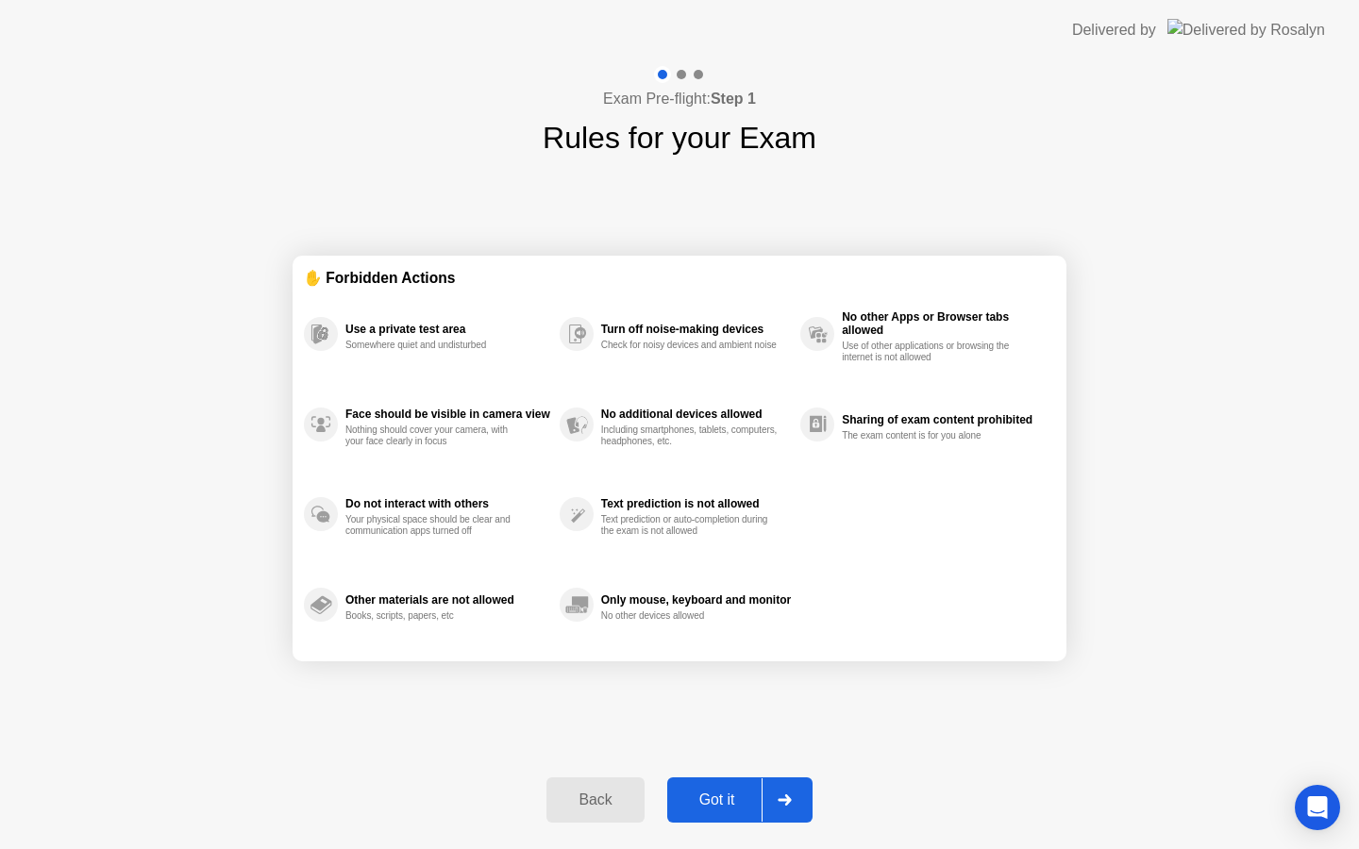
click at [729, 800] on div "Got it" at bounding box center [717, 800] width 89 height 17
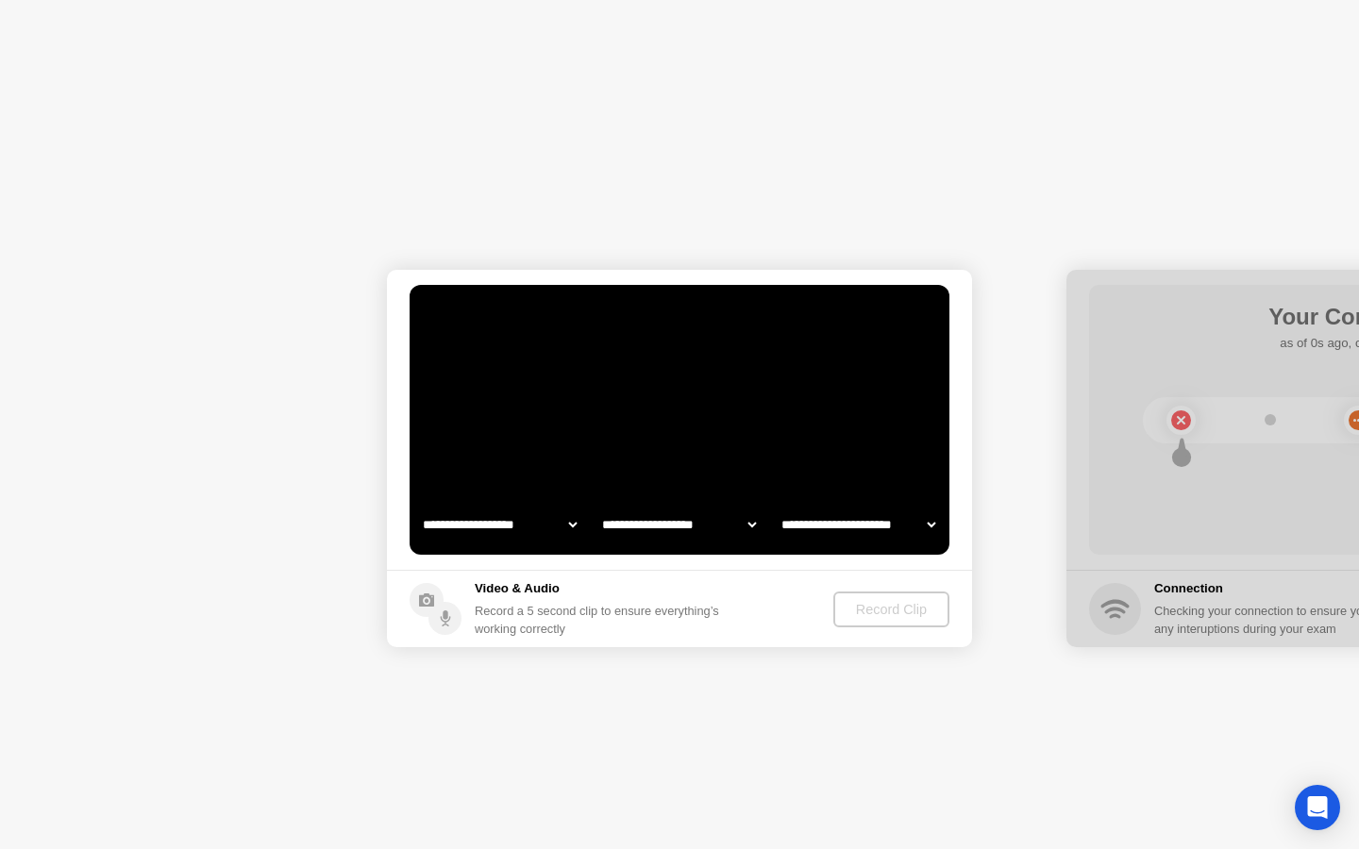
select select "**********"
select select "*******"
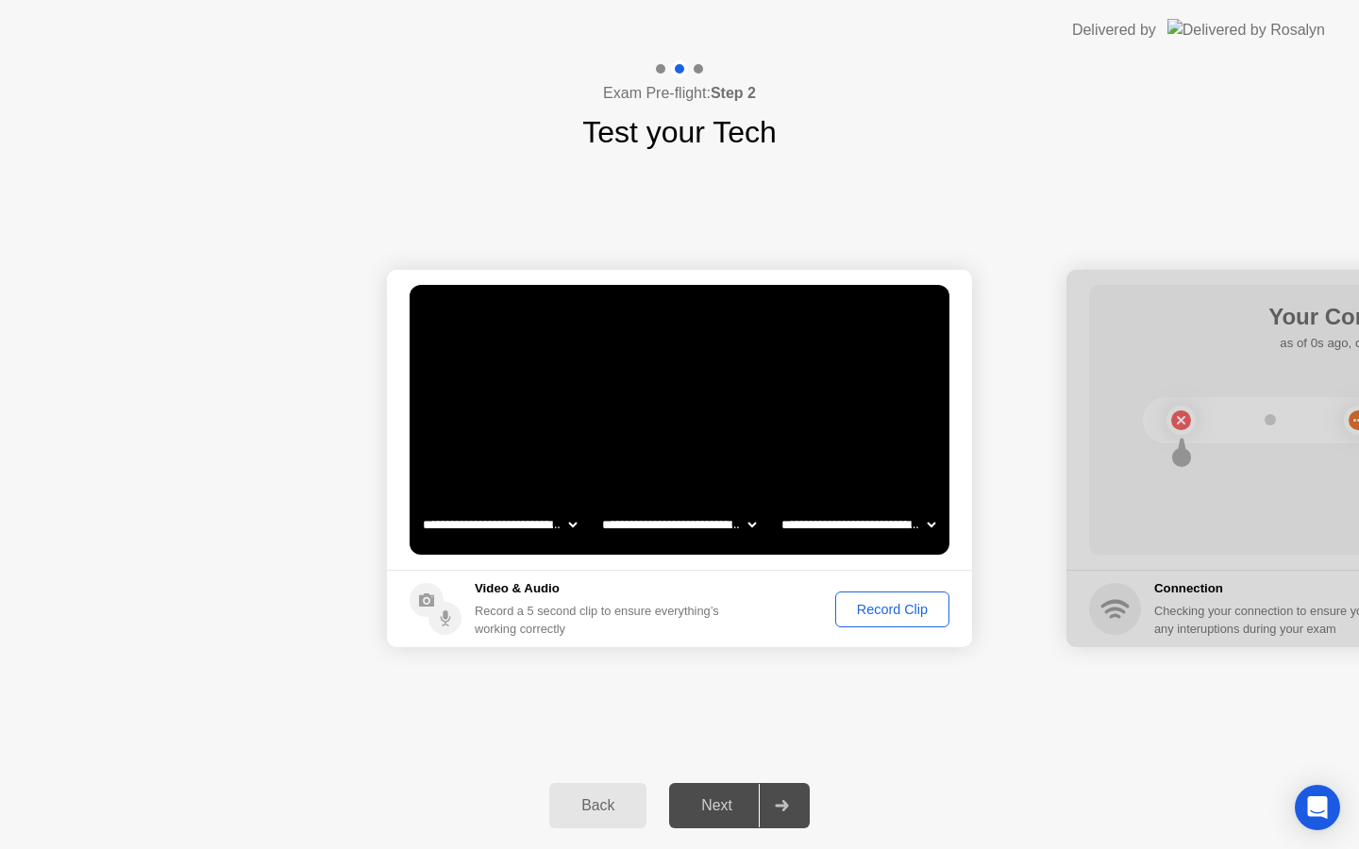
click at [721, 804] on div "Next" at bounding box center [717, 806] width 84 height 17
click at [883, 610] on div "Record Clip" at bounding box center [892, 609] width 101 height 15
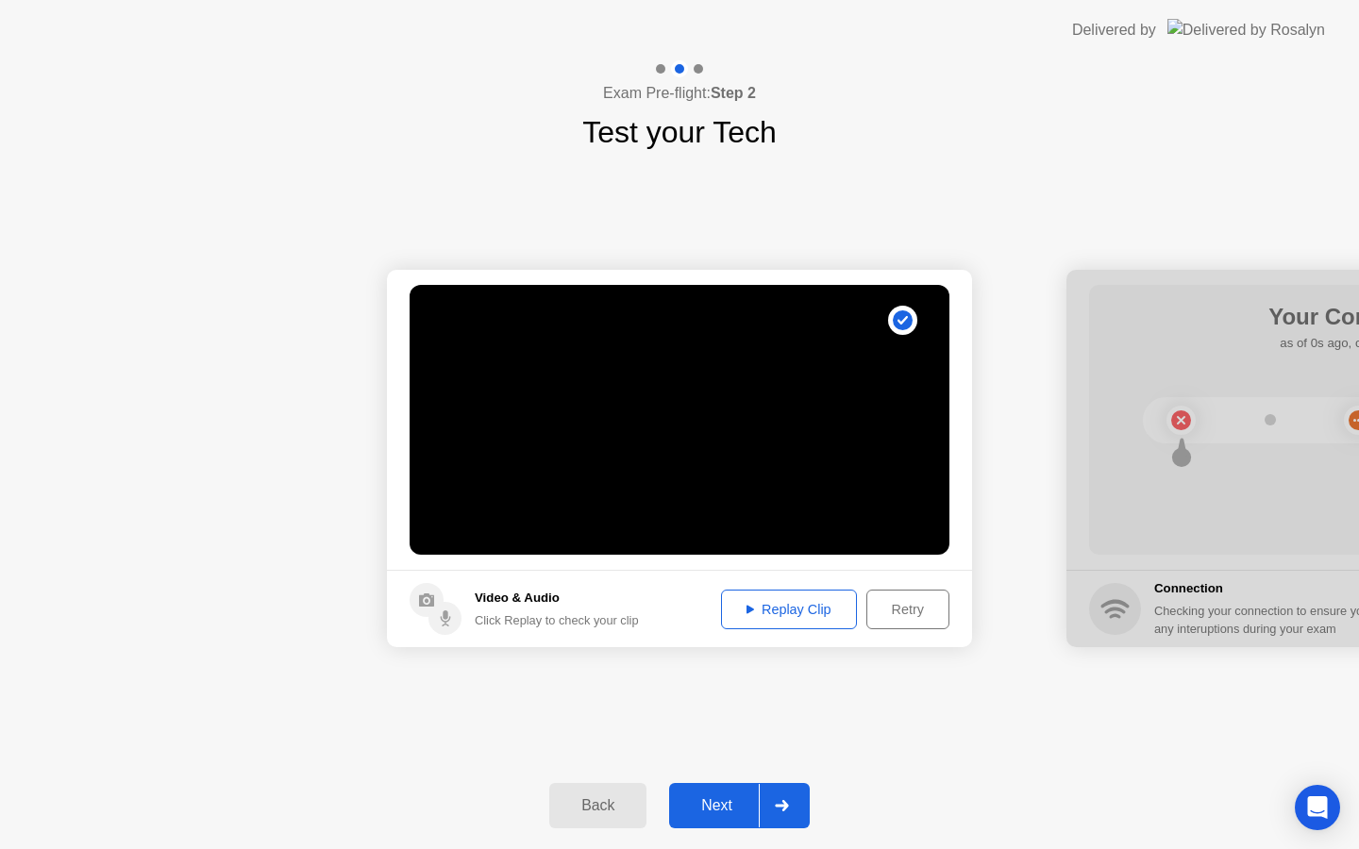
click at [720, 807] on div "Next" at bounding box center [717, 806] width 84 height 17
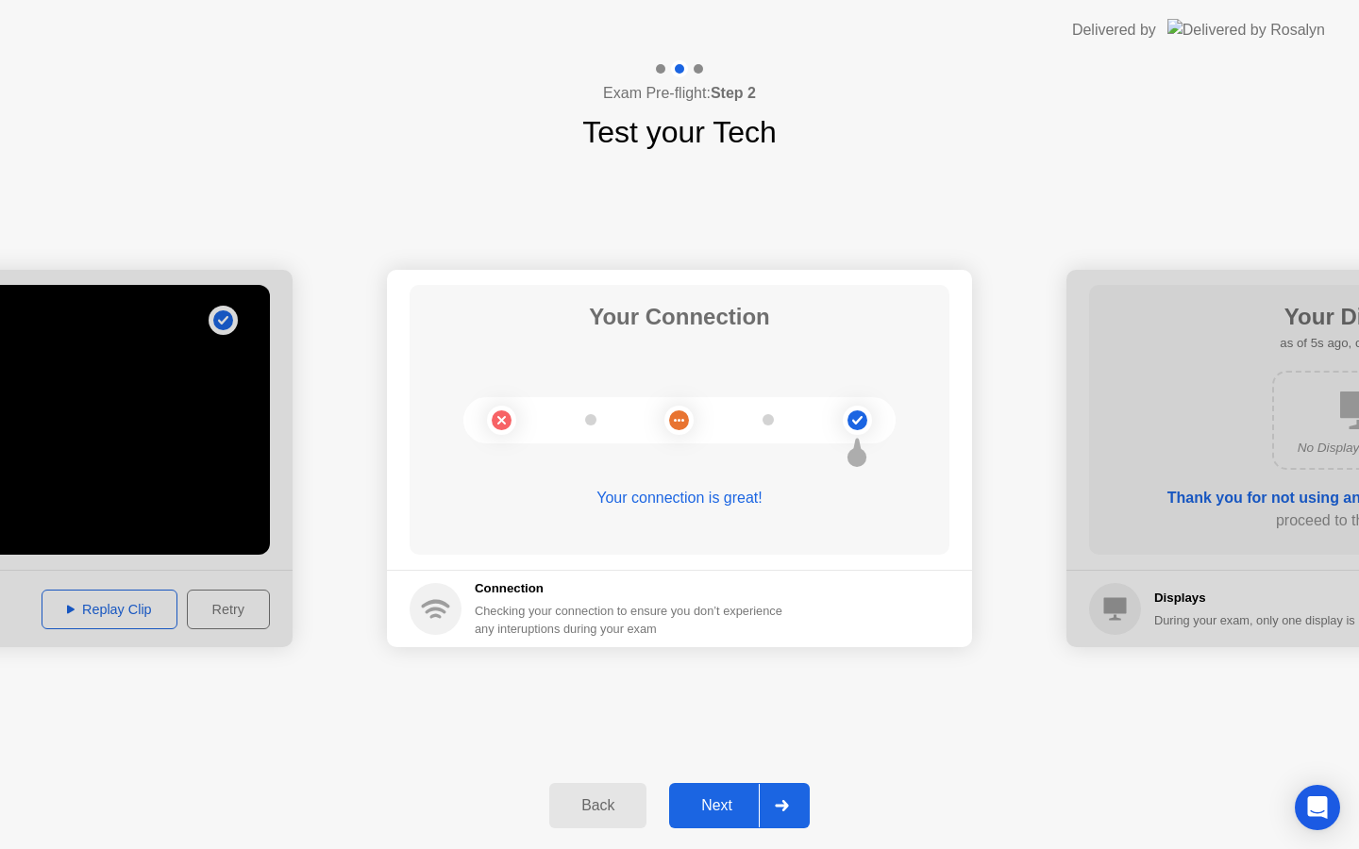
click at [720, 807] on div "Next" at bounding box center [717, 806] width 84 height 17
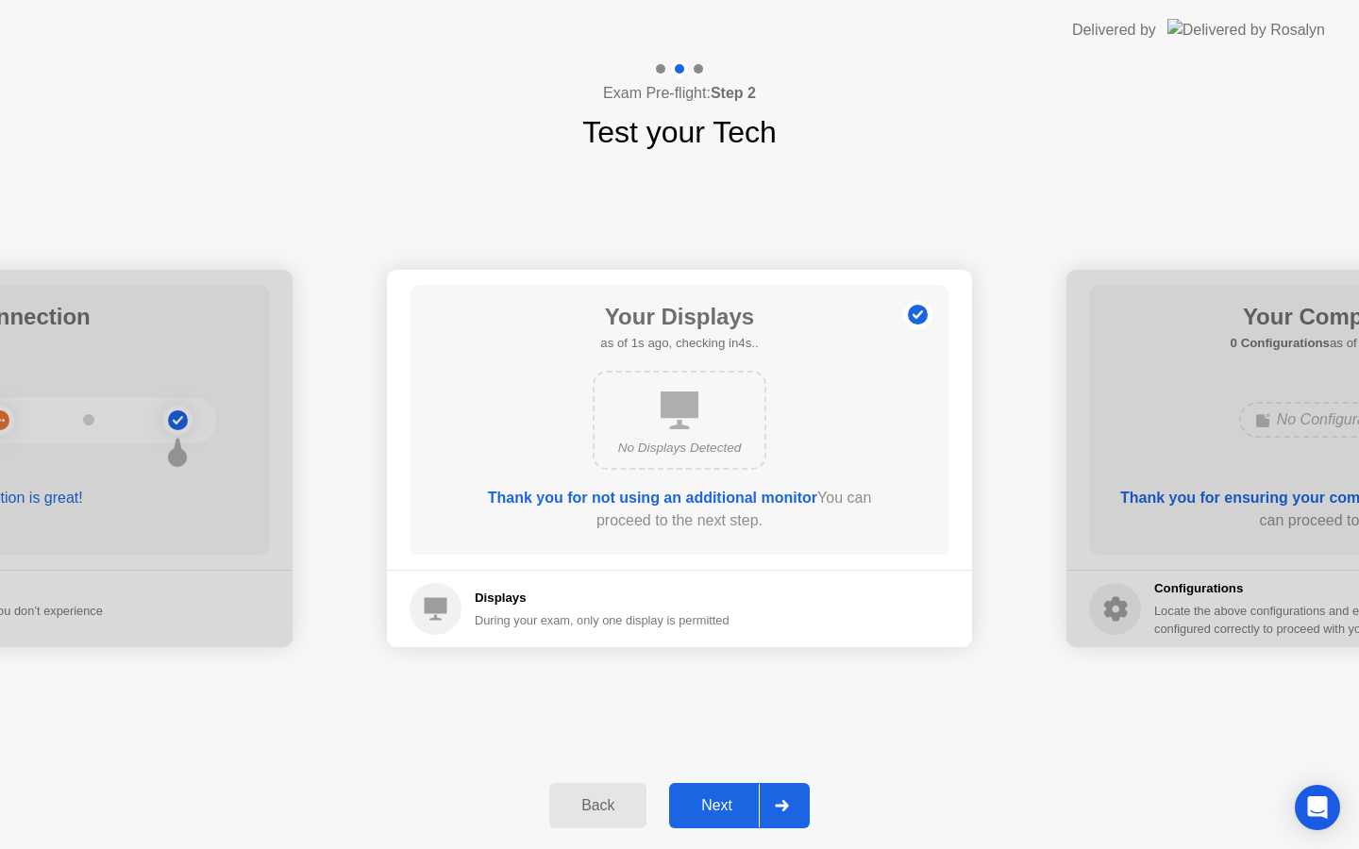
click at [720, 805] on div "Next" at bounding box center [717, 806] width 84 height 17
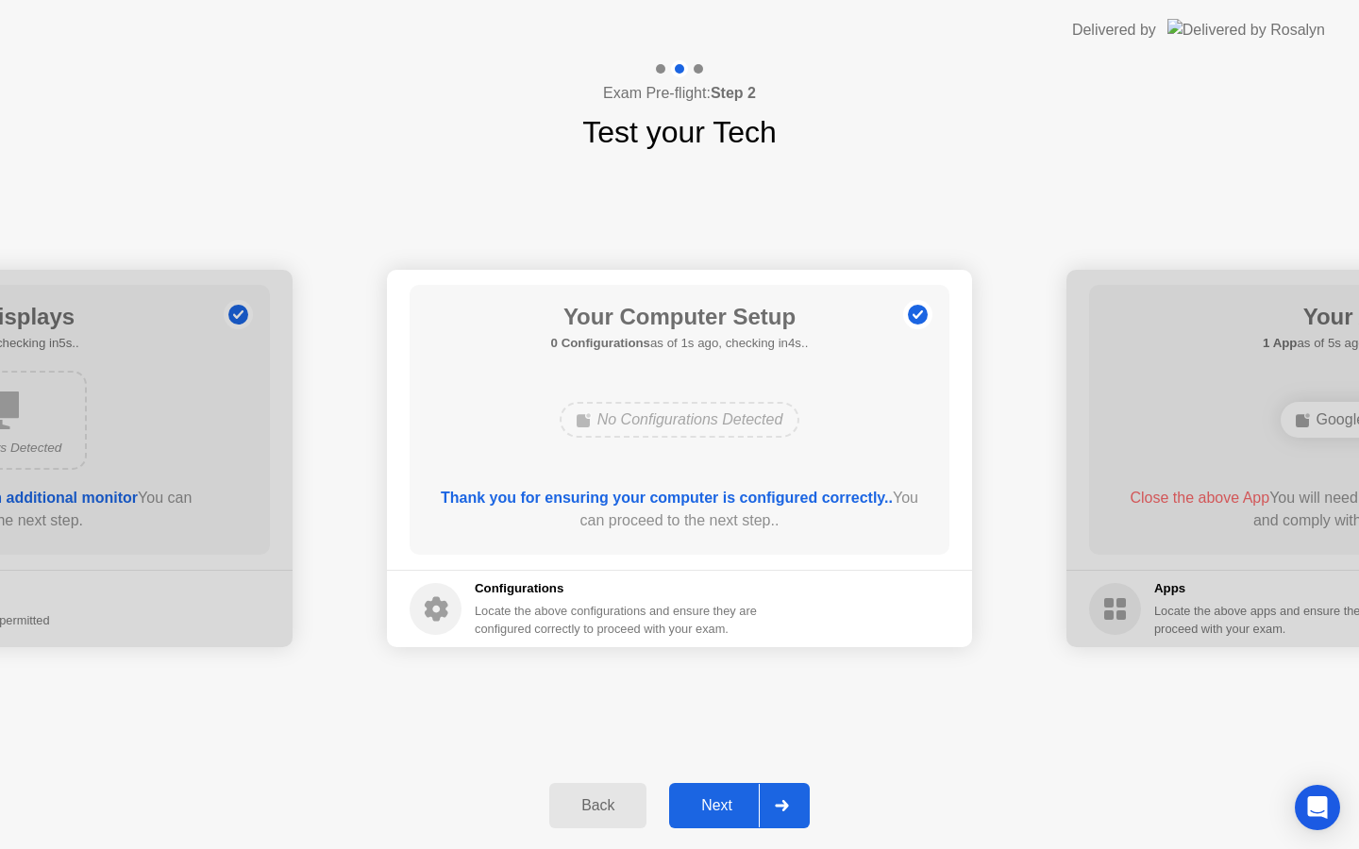
click at [720, 805] on div "Next" at bounding box center [717, 806] width 84 height 17
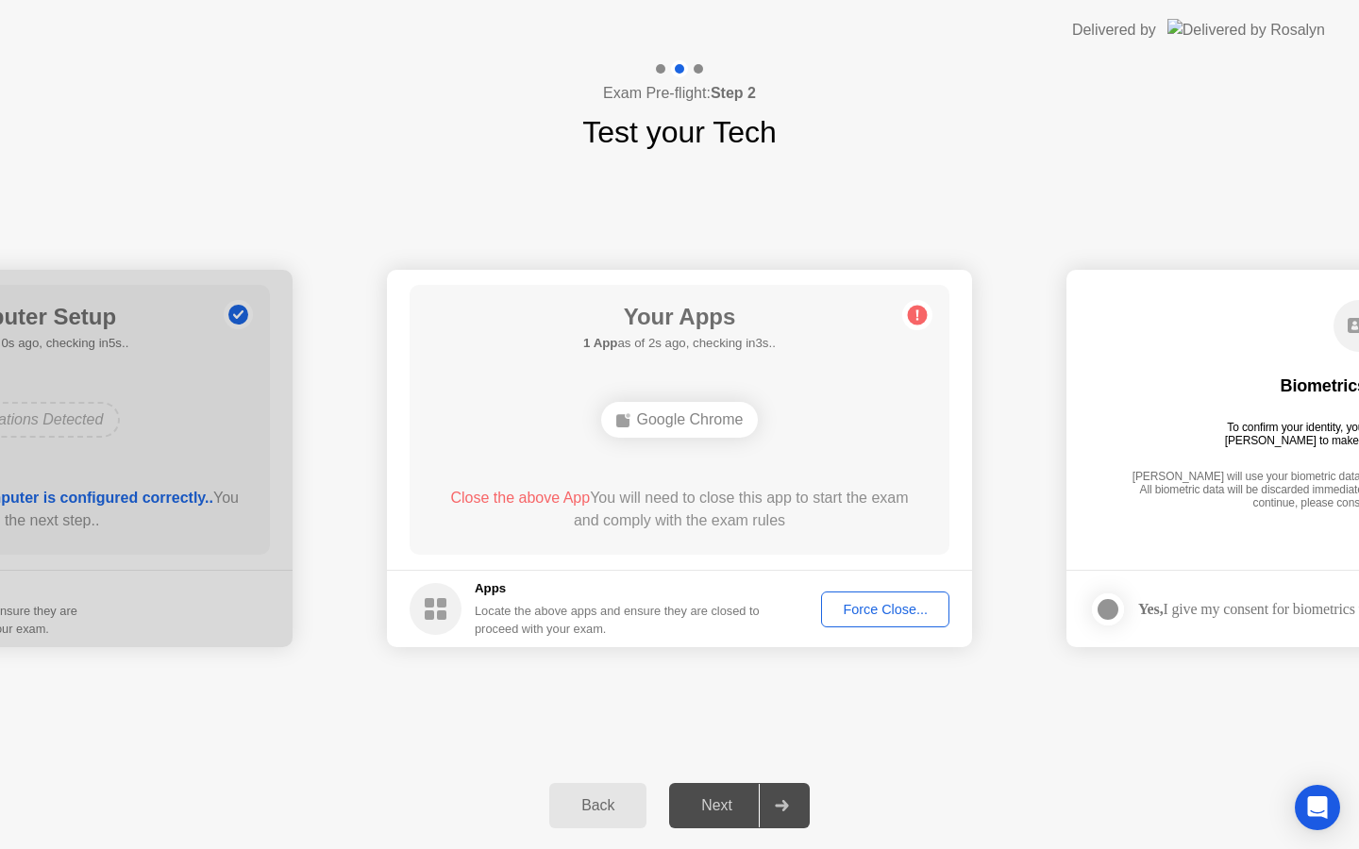
click at [875, 623] on button "Force Close..." at bounding box center [885, 610] width 128 height 36
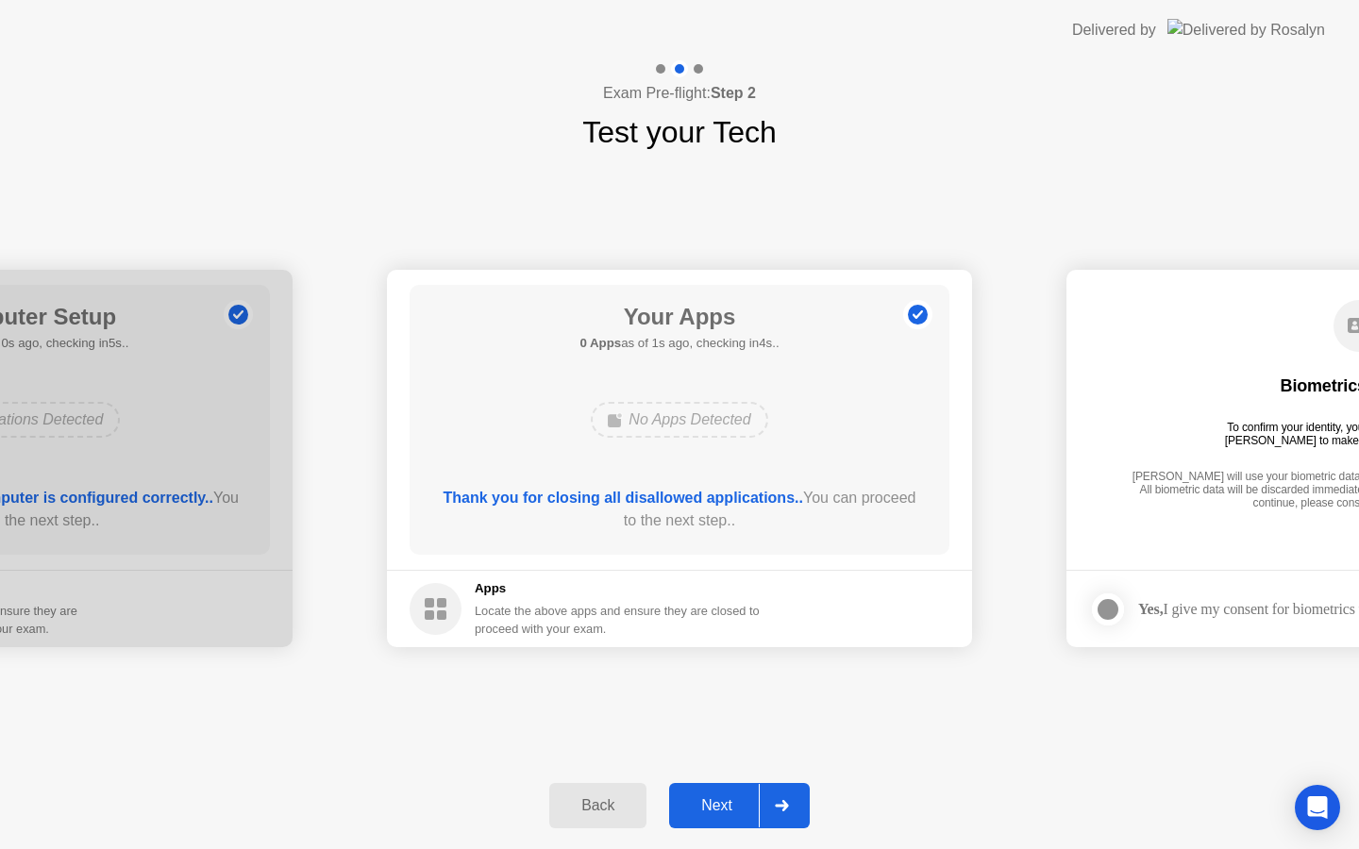
click at [715, 815] on div "Next" at bounding box center [717, 806] width 84 height 17
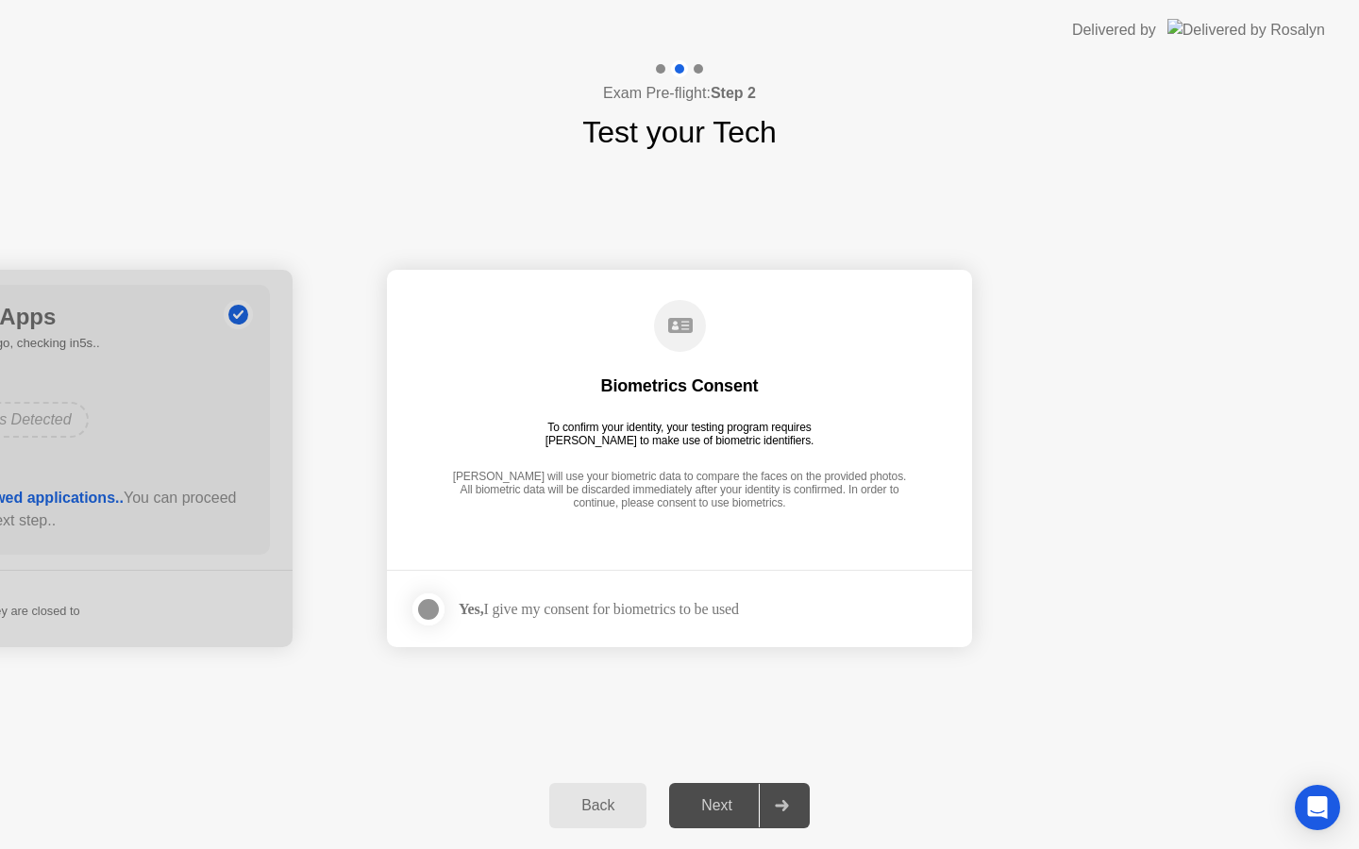
click at [429, 608] on div at bounding box center [428, 609] width 23 height 23
click at [702, 805] on div "Next" at bounding box center [717, 806] width 84 height 17
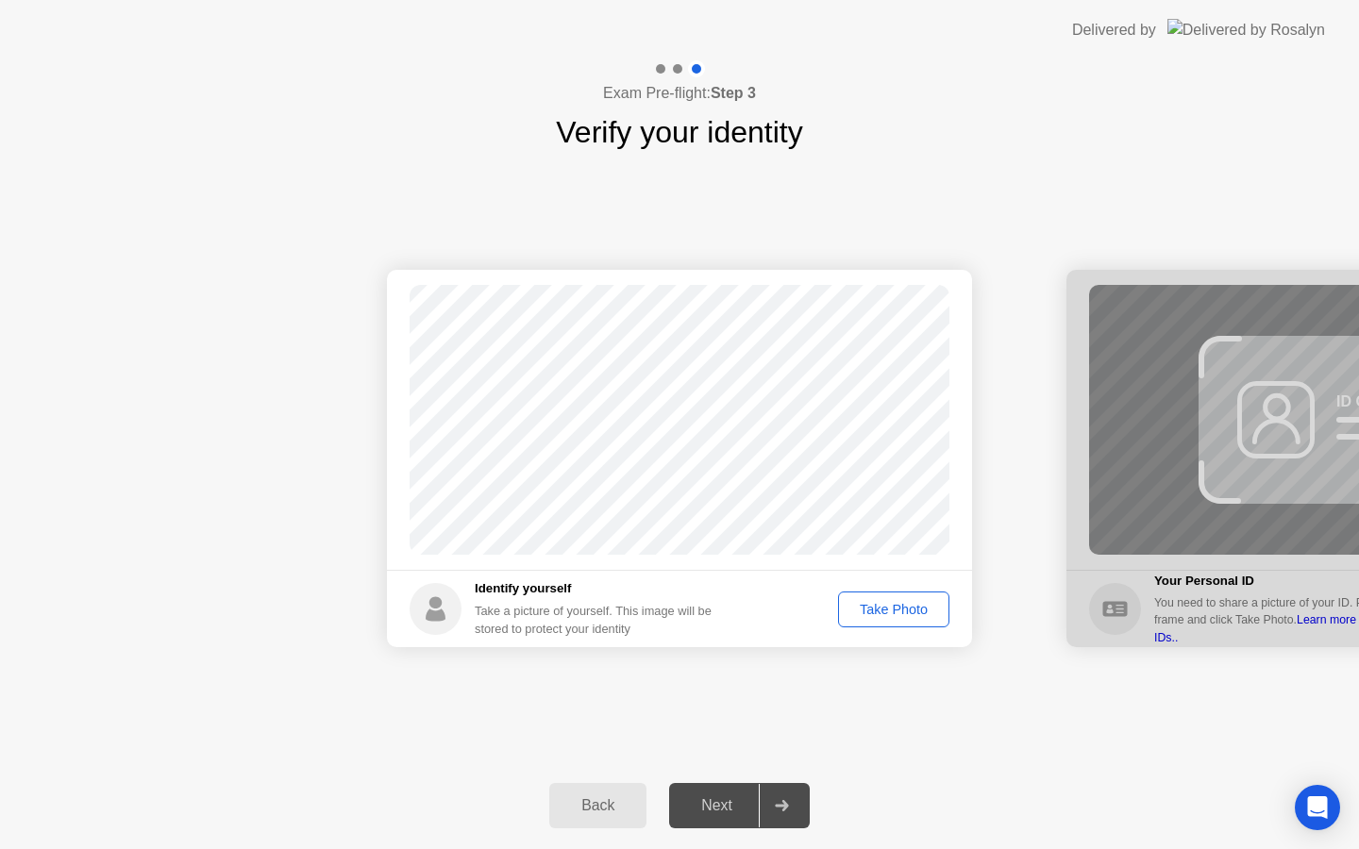
click at [891, 614] on div "Take Photo" at bounding box center [894, 609] width 98 height 15
click at [732, 801] on div "Next" at bounding box center [717, 806] width 84 height 17
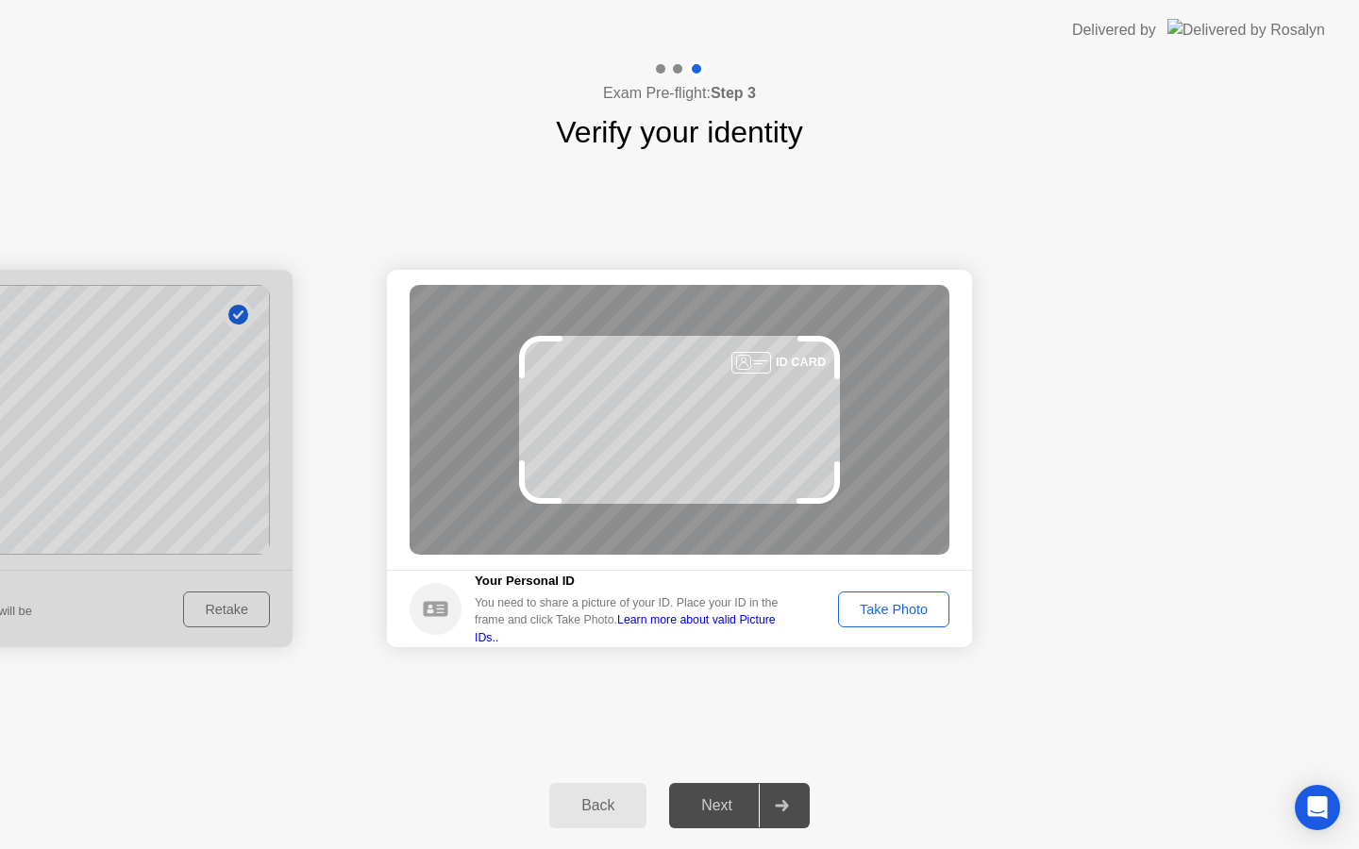
click at [903, 603] on div "Take Photo" at bounding box center [894, 609] width 98 height 15
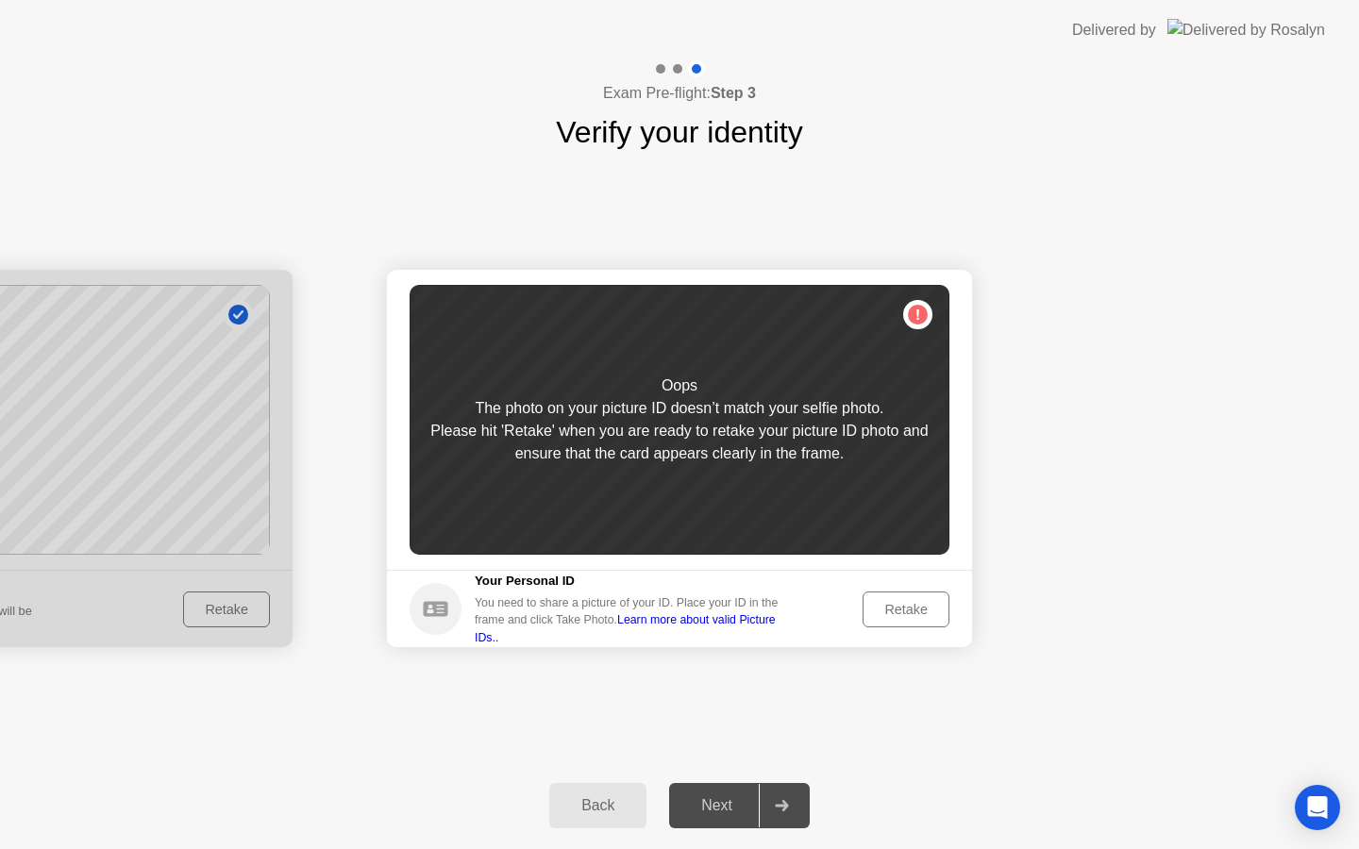
click at [903, 603] on div "Retake" at bounding box center [906, 609] width 74 height 15
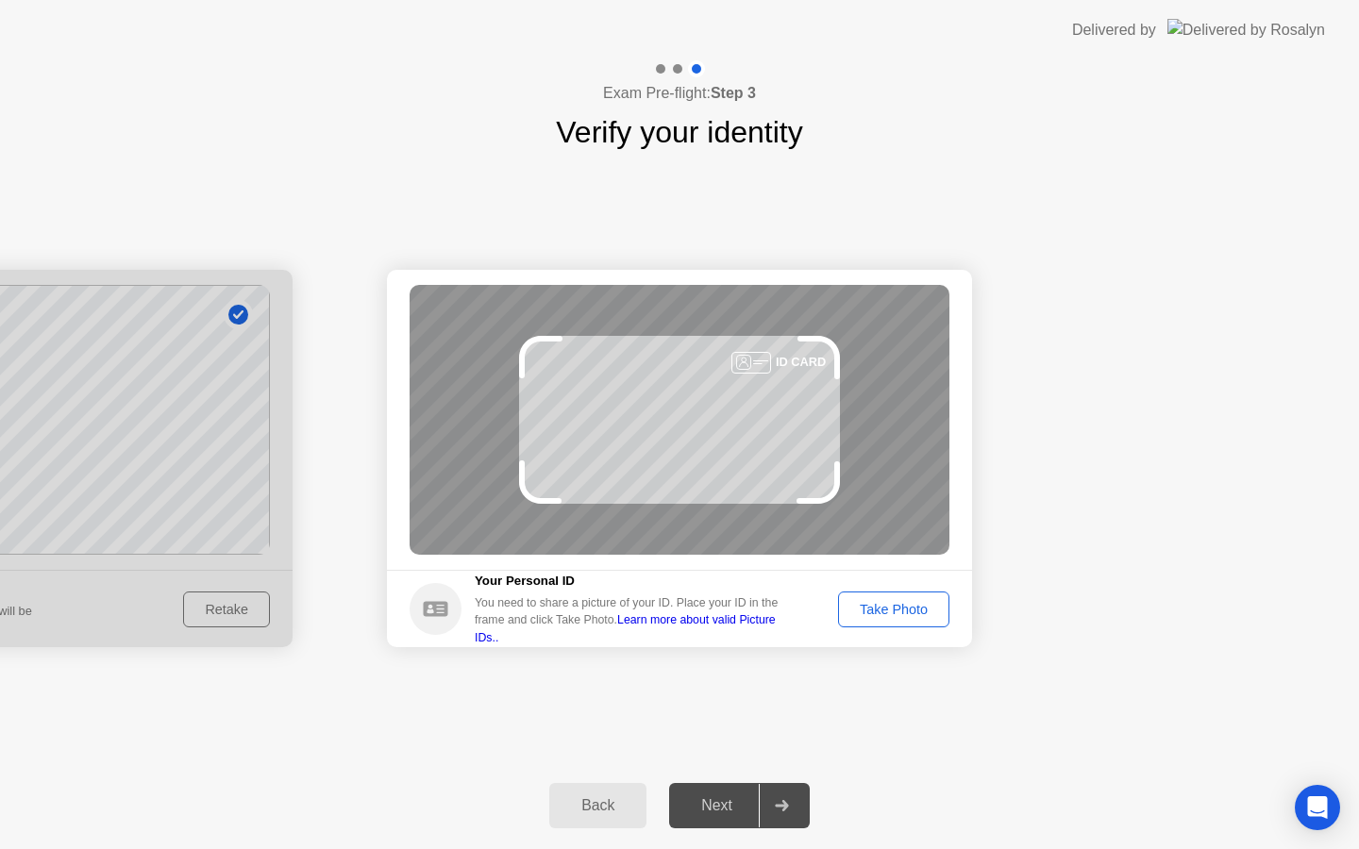
click at [903, 603] on div "Take Photo" at bounding box center [894, 609] width 98 height 15
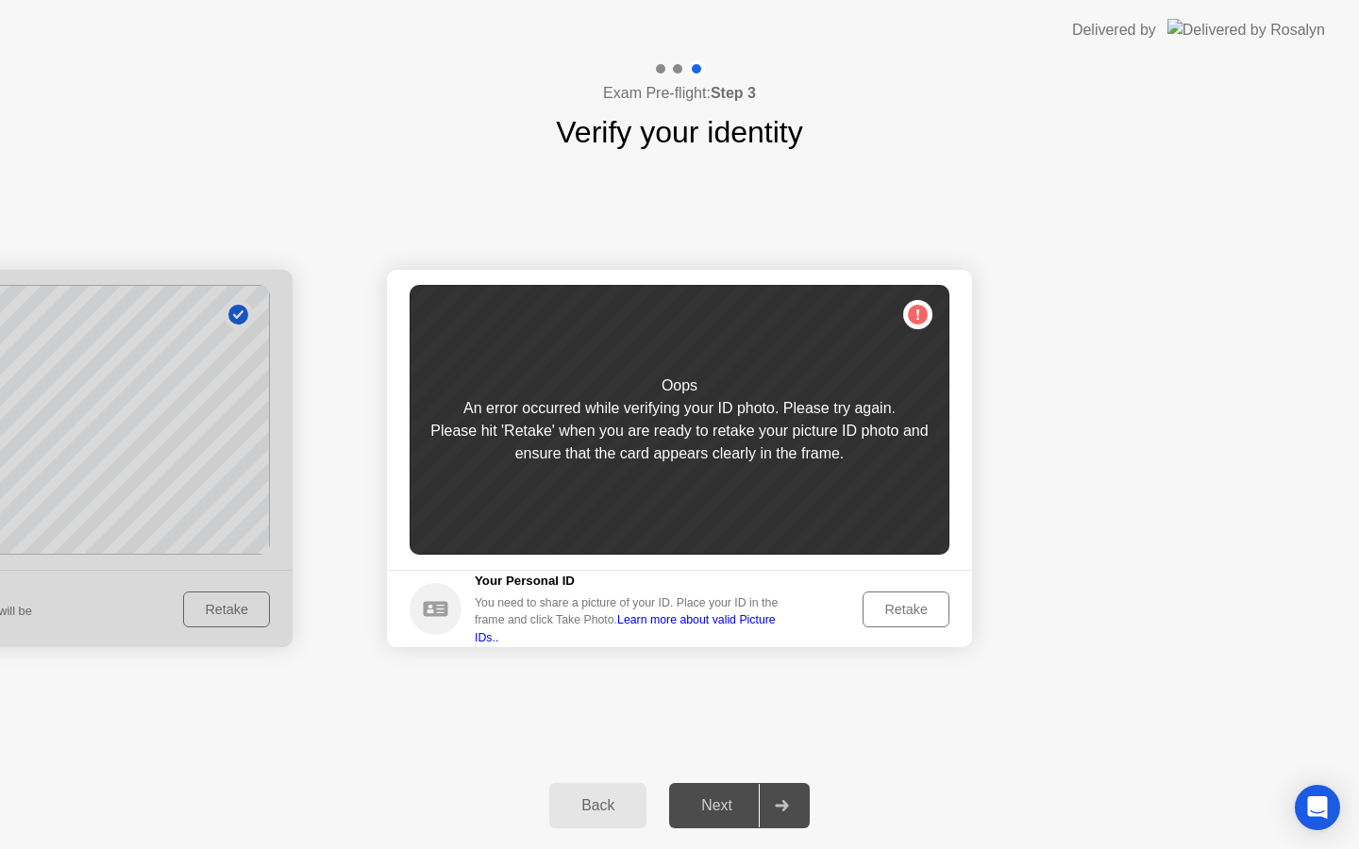
click at [910, 614] on div "Retake" at bounding box center [906, 609] width 74 height 15
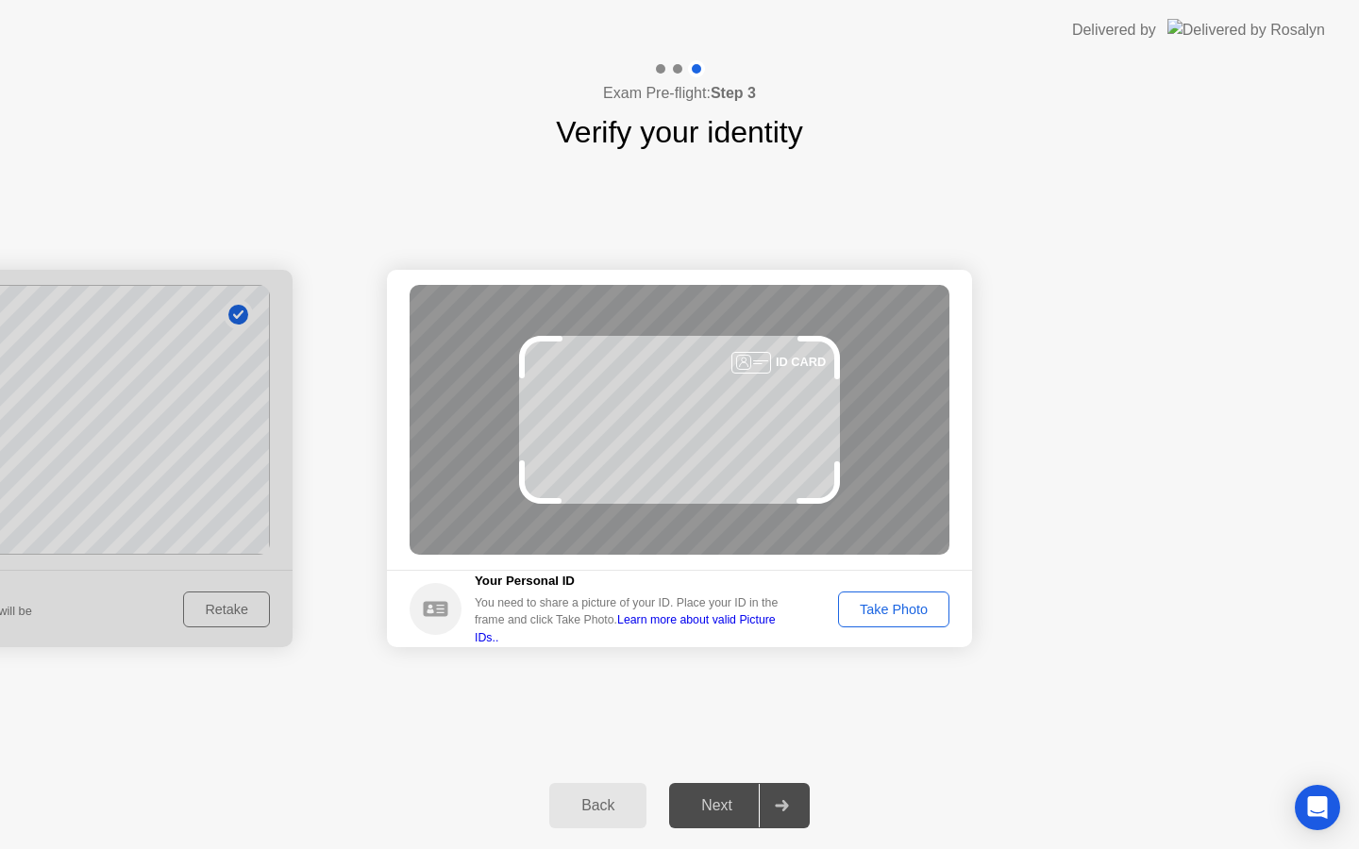
click at [910, 614] on div "Take Photo" at bounding box center [894, 609] width 98 height 15
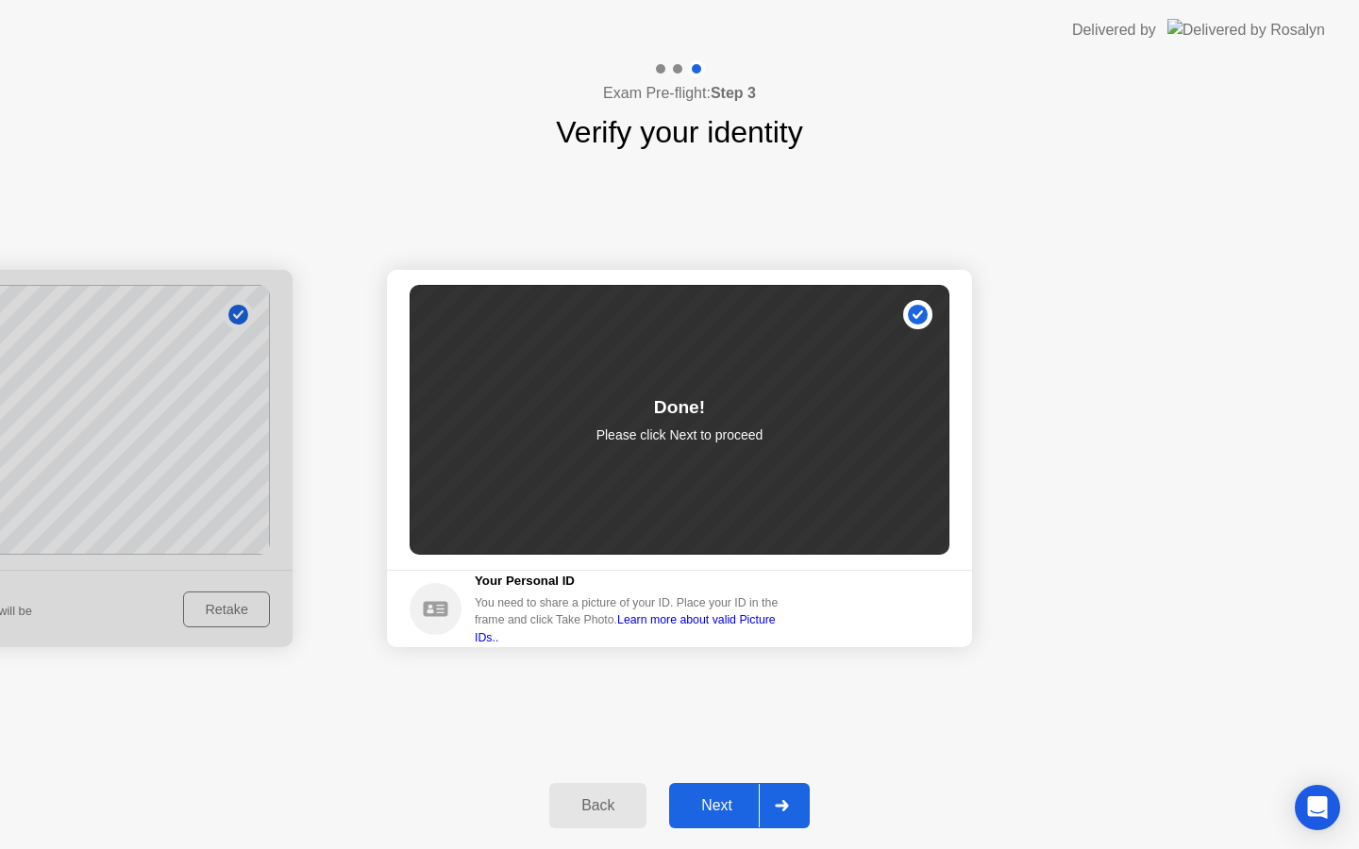
click at [735, 799] on div "Next" at bounding box center [717, 806] width 84 height 17
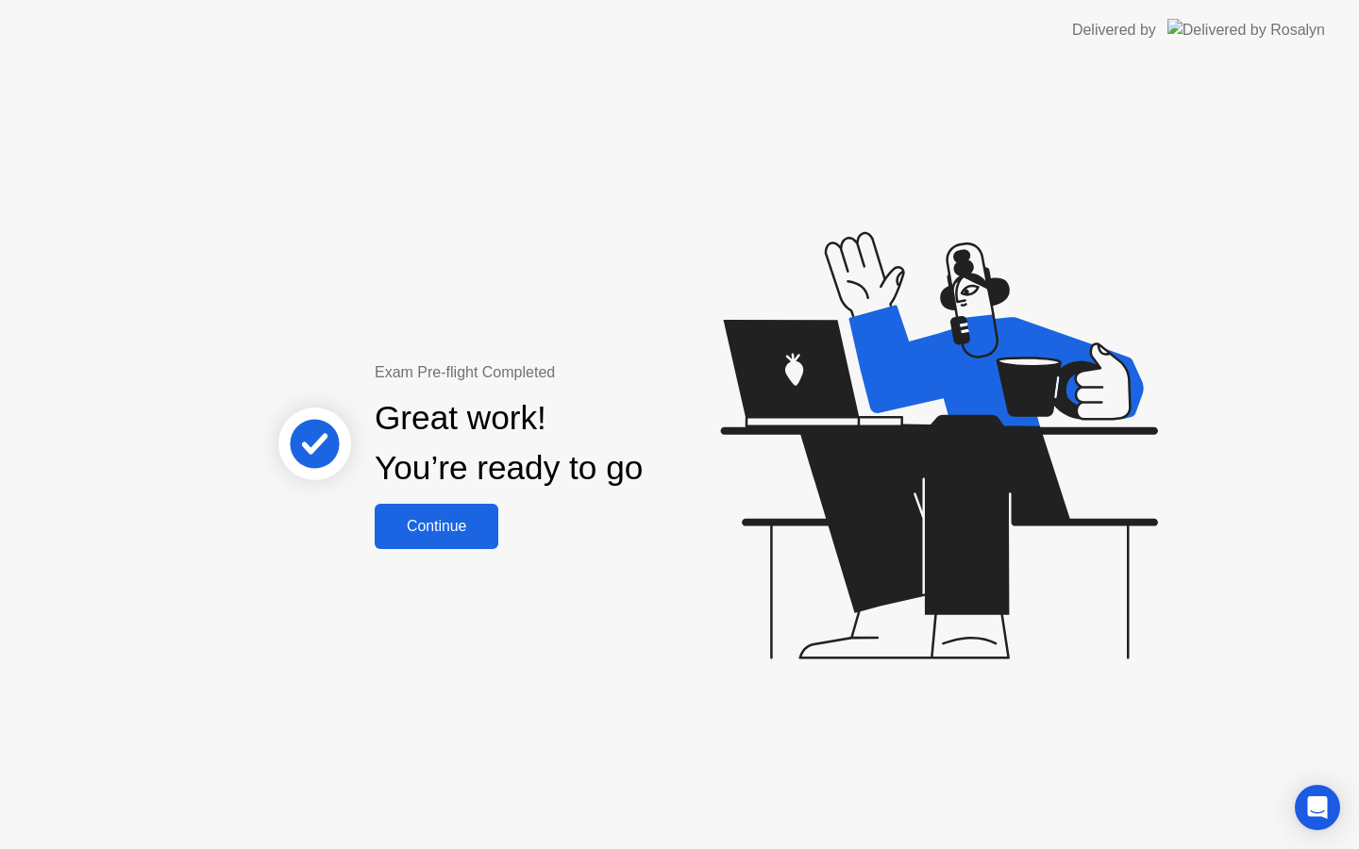
click at [433, 519] on div "Continue" at bounding box center [436, 526] width 112 height 17
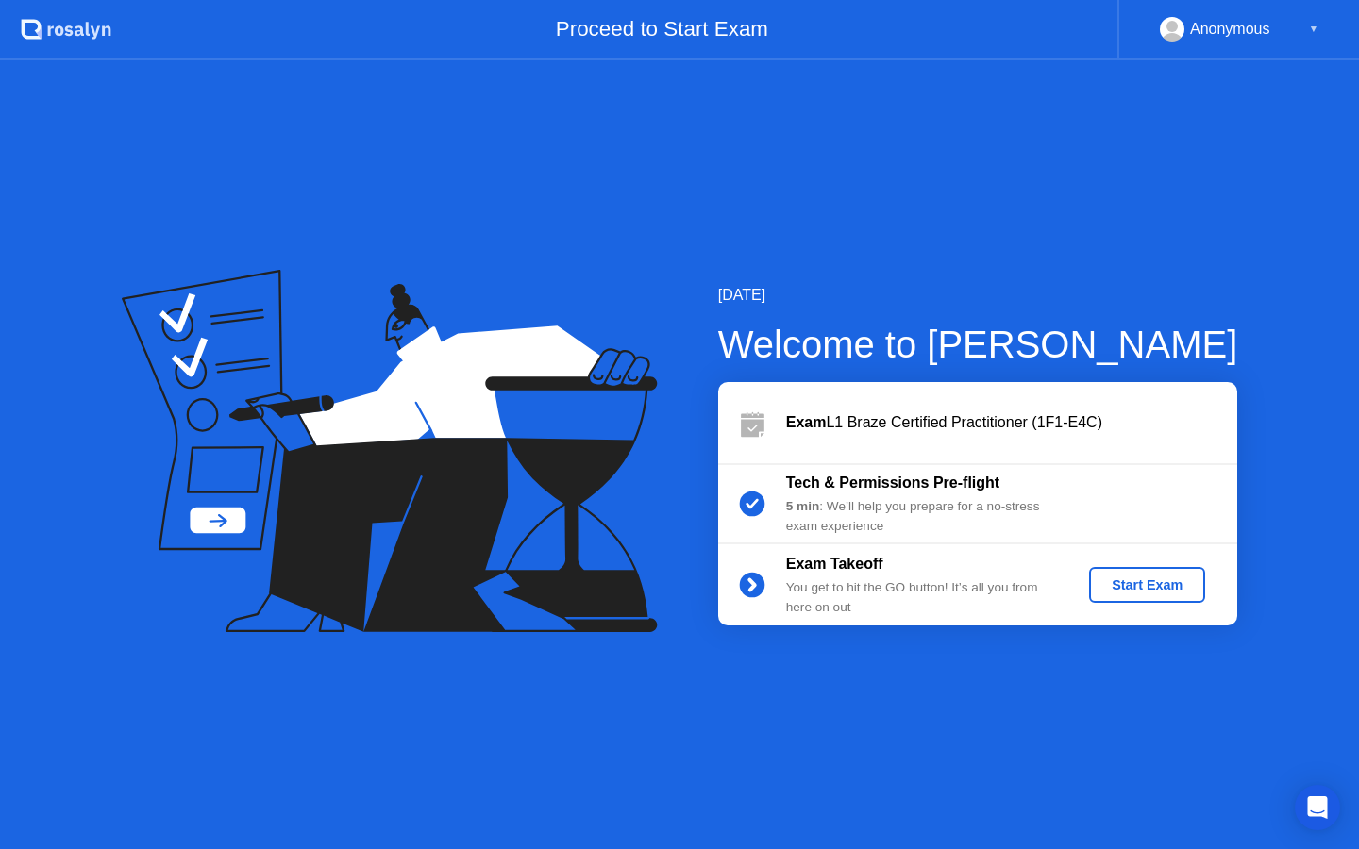
click at [1141, 579] on div "Start Exam" at bounding box center [1147, 585] width 101 height 15
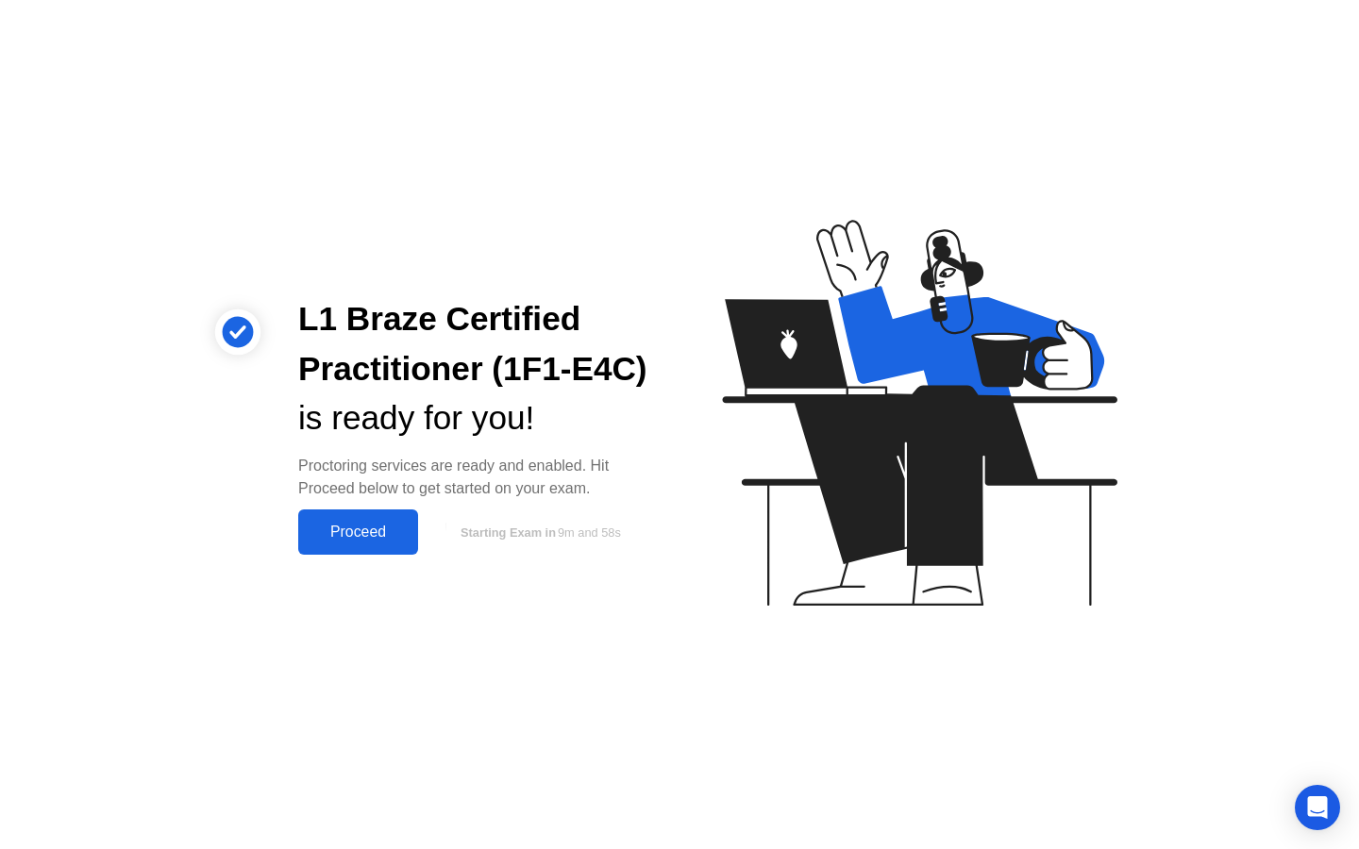
click at [357, 531] on div "Proceed" at bounding box center [358, 532] width 109 height 17
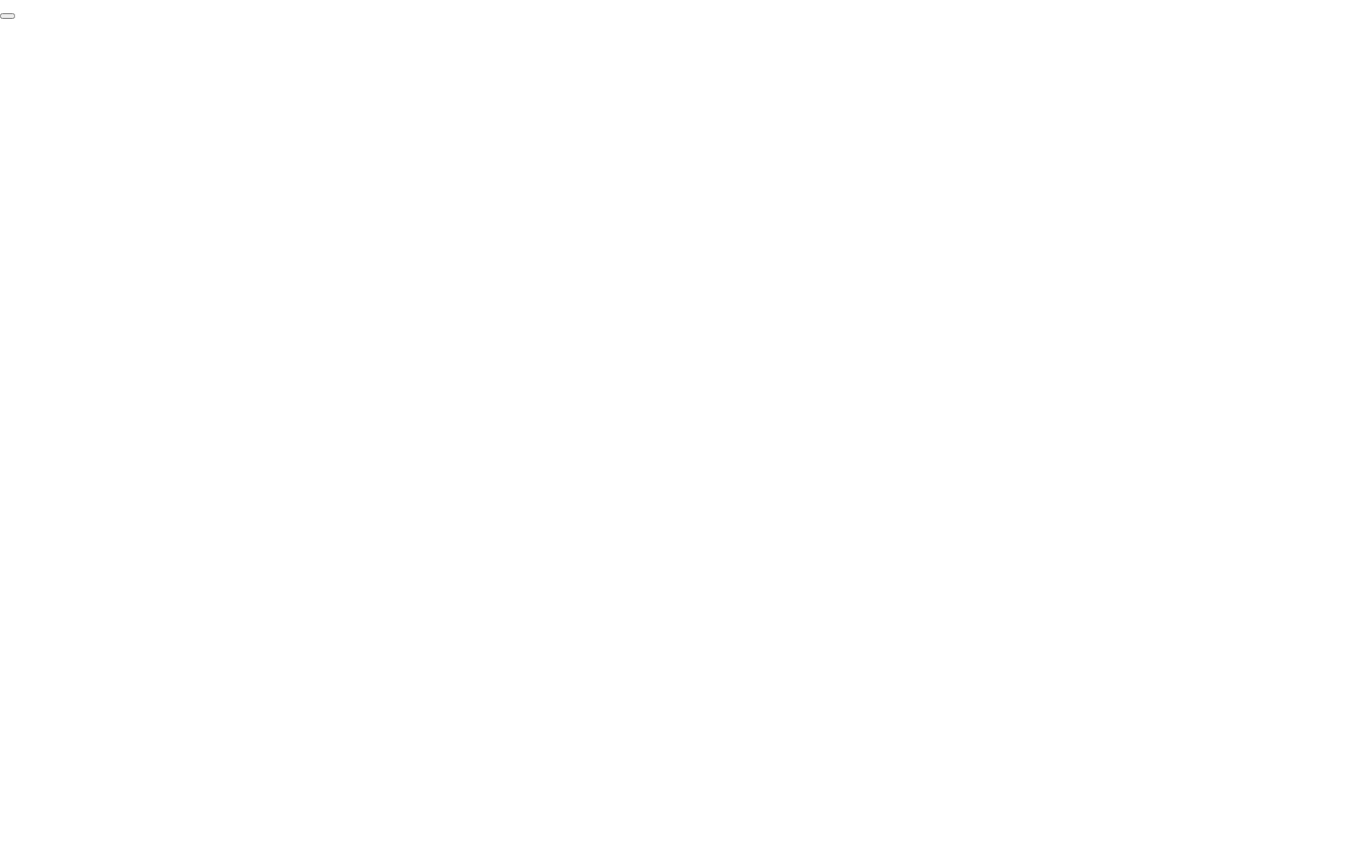
click div "End Proctoring Session"
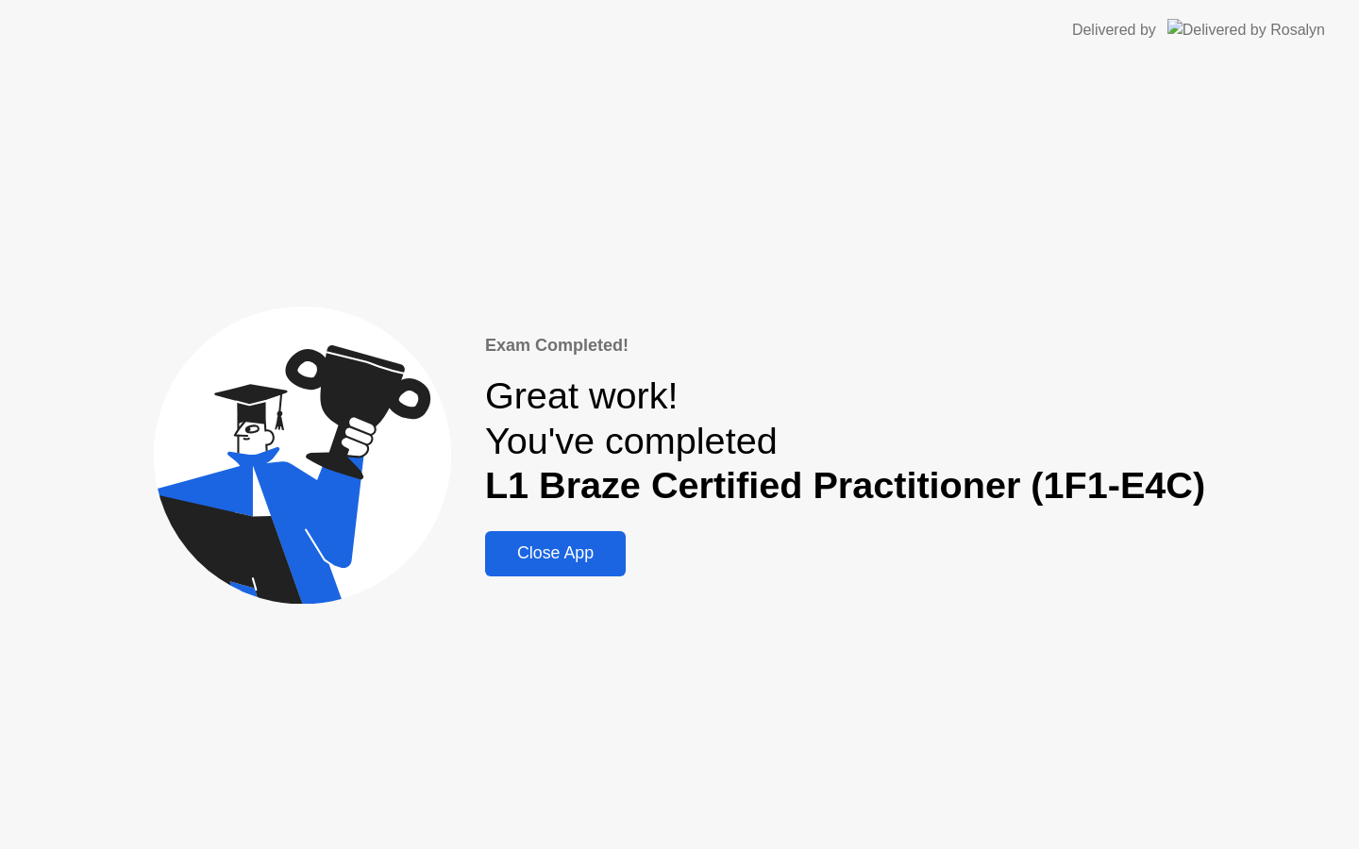
click at [585, 547] on div "Close App" at bounding box center [555, 554] width 129 height 20
